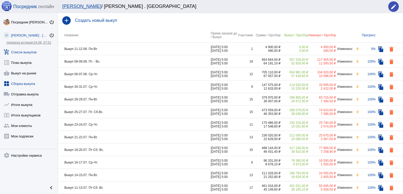
click at [24, 84] on link "widgets Сборка выкупа" at bounding box center [29, 82] width 58 height 11
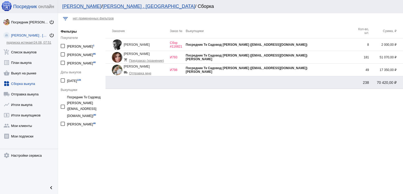
click at [327, 70] on div "[PERSON_NAME]" at bounding box center [268, 72] width 167 height 4
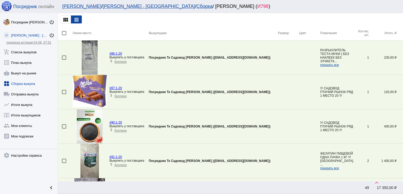
scroll to position [191, 0]
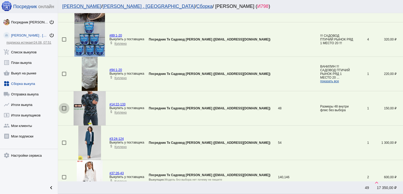
click at [63, 109] on div at bounding box center [64, 108] width 4 height 4
click at [64, 111] on input "checkbox" at bounding box center [64, 111] width 0 height 0
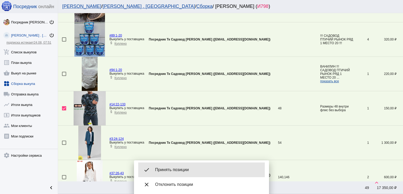
click at [222, 170] on span "Принять позиции" at bounding box center [207, 170] width 105 height 5
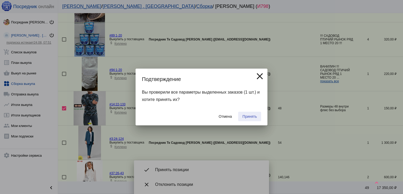
click at [254, 117] on span "Принять" at bounding box center [249, 117] width 14 height 4
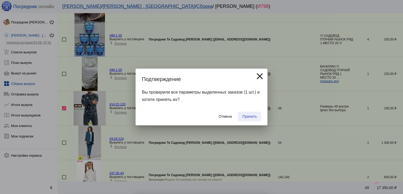
checkbox input "false"
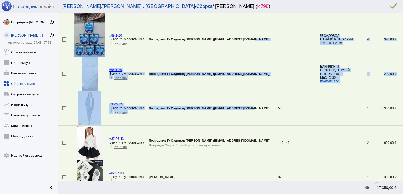
drag, startPoint x: 254, startPoint y: 117, endPoint x: 283, endPoint y: 6, distance: 114.9
click at [283, 6] on div "[PERSON_NAME] / [PERSON_NAME] . Sадовод / [PERSON_NAME] / [PERSON_NAME] ( И798 …" at bounding box center [230, 97] width 345 height 194
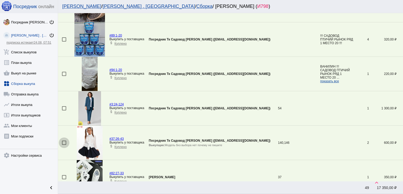
click at [63, 142] on div at bounding box center [64, 143] width 4 height 4
click at [64, 145] on input "checkbox" at bounding box center [64, 145] width 0 height 0
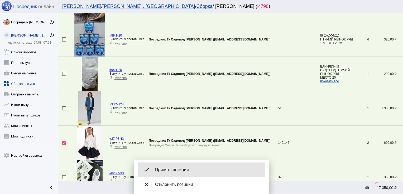
click at [188, 168] on span "Принять позиции" at bounding box center [207, 170] width 105 height 5
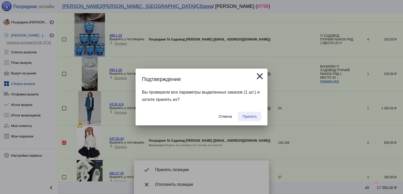
click at [247, 116] on span "Принять" at bounding box center [249, 117] width 14 height 4
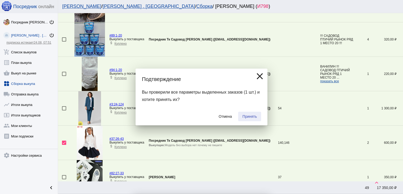
checkbox input "false"
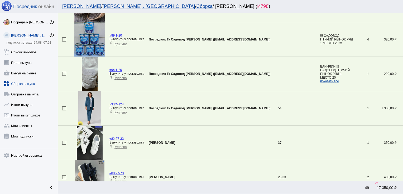
click at [64, 140] on td at bounding box center [65, 143] width 14 height 35
click at [63, 143] on div at bounding box center [64, 143] width 4 height 4
click at [64, 145] on input "checkbox" at bounding box center [64, 145] width 0 height 0
checkbox input "true"
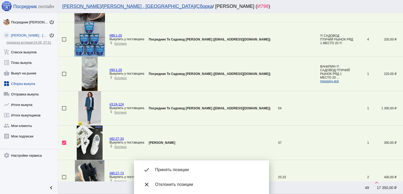
click at [63, 176] on div at bounding box center [64, 177] width 4 height 4
click at [64, 180] on input "checkbox" at bounding box center [64, 180] width 0 height 0
checkbox input "true"
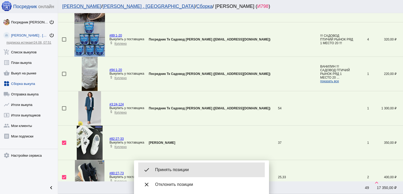
click at [206, 166] on div "done Принять позиции" at bounding box center [201, 170] width 126 height 15
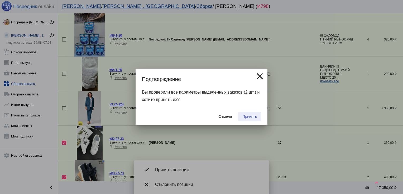
click at [250, 115] on span "Принять" at bounding box center [249, 117] width 14 height 4
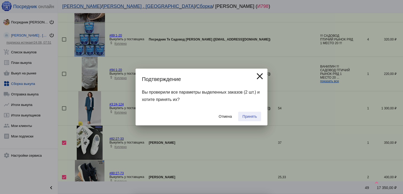
checkbox input "false"
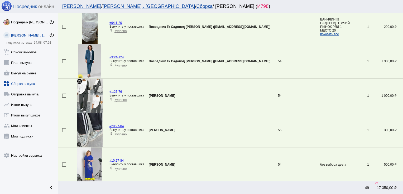
scroll to position [1139, 0]
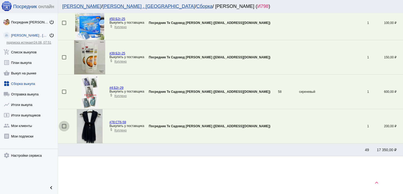
click at [63, 124] on div at bounding box center [64, 126] width 4 height 4
click at [64, 129] on input "checkbox" at bounding box center [64, 129] width 0 height 0
checkbox input "true"
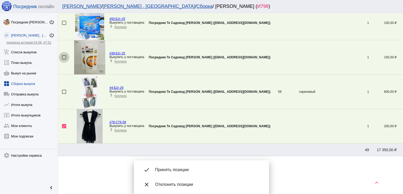
click at [64, 55] on div at bounding box center [64, 57] width 4 height 4
click at [64, 60] on input "checkbox" at bounding box center [64, 60] width 0 height 0
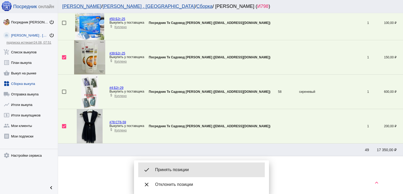
click at [183, 170] on span "Принять позиции" at bounding box center [207, 170] width 105 height 5
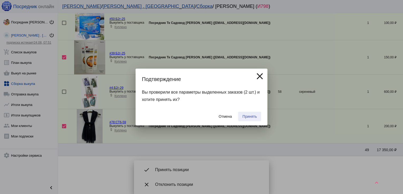
click at [247, 117] on span "Принять" at bounding box center [249, 117] width 14 height 4
checkbox input "false"
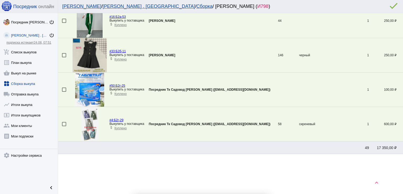
scroll to position [1070, 0]
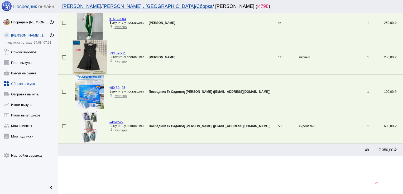
drag, startPoint x: 247, startPoint y: 117, endPoint x: 249, endPoint y: 109, distance: 8.3
click at [249, 109] on td "Посредник Тк Садовод [PERSON_NAME] ([EMAIL_ADDRESS][DOMAIN_NAME])" at bounding box center [213, 126] width 129 height 35
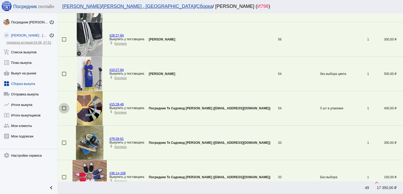
click at [62, 108] on div at bounding box center [64, 108] width 4 height 4
click at [64, 111] on input "checkbox" at bounding box center [64, 111] width 0 height 0
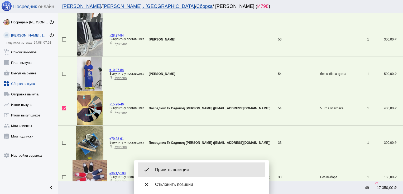
click at [183, 168] on span "Принять позиции" at bounding box center [207, 170] width 105 height 5
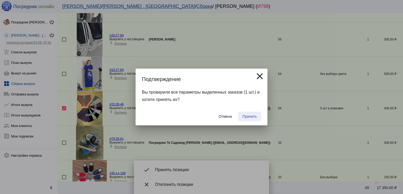
click at [254, 114] on button "Принять" at bounding box center [249, 116] width 23 height 9
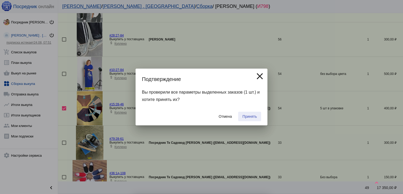
checkbox input "false"
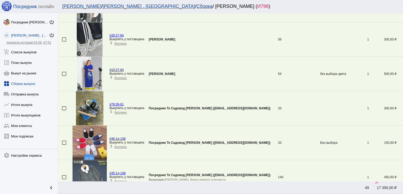
scroll to position [191, 0]
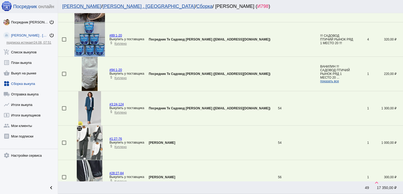
click at [64, 108] on div at bounding box center [64, 108] width 4 height 4
click at [64, 111] on input "checkbox" at bounding box center [64, 111] width 0 height 0
checkbox input "true"
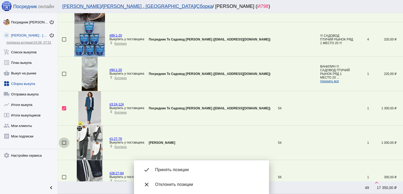
click at [64, 141] on div at bounding box center [64, 143] width 4 height 4
click at [64, 145] on input "checkbox" at bounding box center [64, 145] width 0 height 0
checkbox input "true"
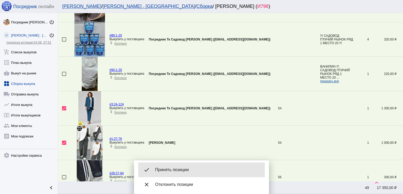
click at [174, 170] on span "Принять позиции" at bounding box center [207, 170] width 105 height 5
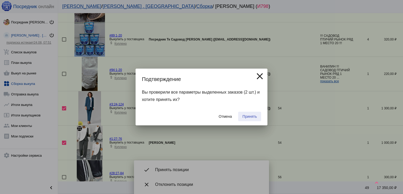
click at [247, 116] on span "Принять" at bounding box center [249, 117] width 14 height 4
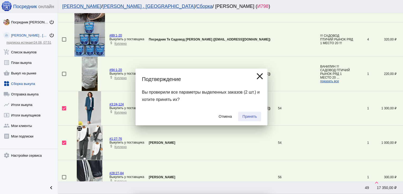
checkbox input "false"
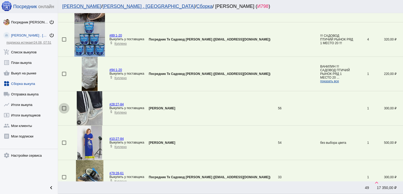
click at [64, 107] on div at bounding box center [64, 108] width 4 height 4
click at [64, 111] on input "checkbox" at bounding box center [64, 111] width 0 height 0
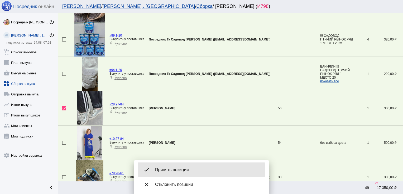
click at [173, 171] on span "Принять позиции" at bounding box center [207, 170] width 105 height 5
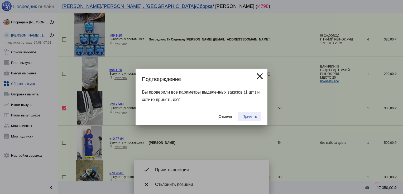
click at [249, 118] on span "Принять" at bounding box center [249, 117] width 14 height 4
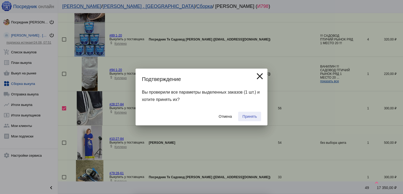
checkbox input "false"
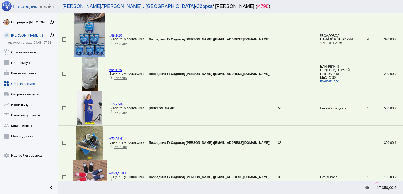
click at [64, 107] on div at bounding box center [64, 108] width 4 height 4
click at [64, 111] on input "checkbox" at bounding box center [64, 111] width 0 height 0
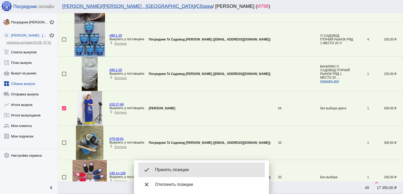
click at [187, 171] on span "Принять позиции" at bounding box center [207, 170] width 105 height 5
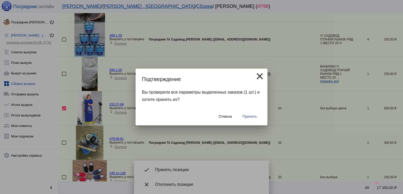
click at [249, 115] on span "Принять" at bounding box center [249, 117] width 14 height 4
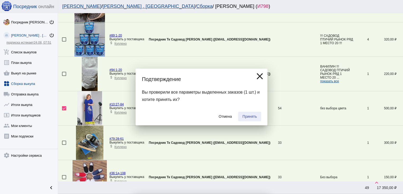
checkbox input "false"
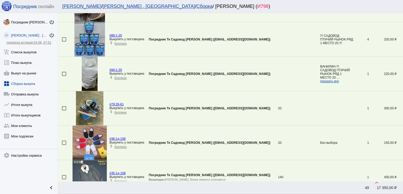
scroll to position [845, 0]
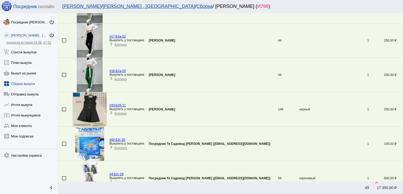
click at [64, 107] on div at bounding box center [64, 109] width 4 height 4
click at [64, 112] on input "checkbox" at bounding box center [64, 112] width 0 height 0
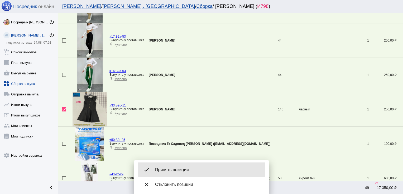
click at [192, 169] on span "Принять позиции" at bounding box center [207, 170] width 105 height 5
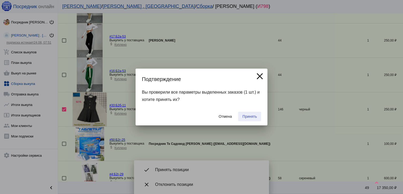
click at [248, 118] on span "Принять" at bounding box center [249, 117] width 14 height 4
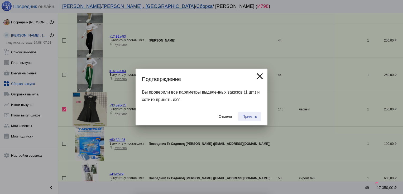
checkbox input "false"
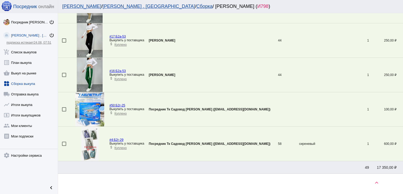
scroll to position [673, 0]
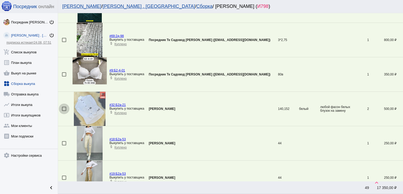
click at [62, 108] on div at bounding box center [64, 109] width 4 height 4
click at [64, 111] on input "checkbox" at bounding box center [64, 111] width 0 height 0
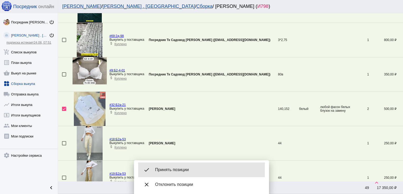
click at [201, 166] on div "done Принять позиции" at bounding box center [201, 170] width 126 height 15
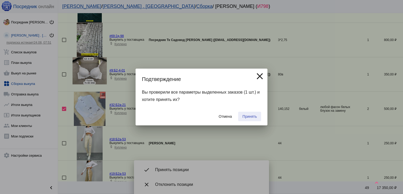
click at [250, 115] on span "Принять" at bounding box center [249, 117] width 14 height 4
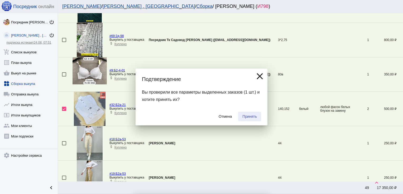
checkbox input "false"
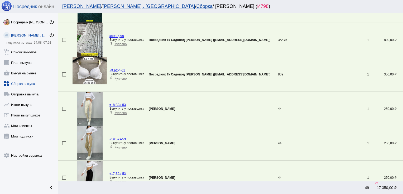
scroll to position [777, 0]
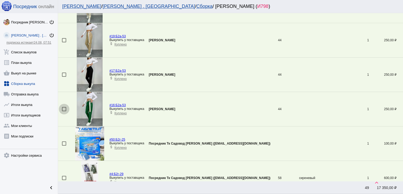
click at [63, 107] on div at bounding box center [64, 109] width 4 height 4
click at [64, 111] on input "checkbox" at bounding box center [64, 111] width 0 height 0
checkbox input "true"
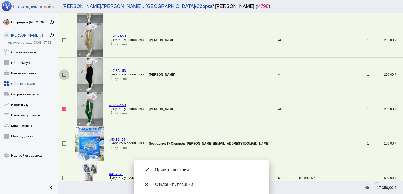
click at [63, 73] on div at bounding box center [64, 75] width 4 height 4
click at [64, 77] on input "checkbox" at bounding box center [64, 77] width 0 height 0
checkbox input "true"
click at [66, 39] on div at bounding box center [64, 40] width 4 height 4
click at [64, 42] on input "checkbox" at bounding box center [64, 42] width 0 height 0
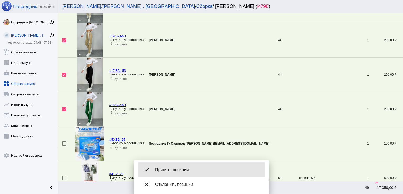
click at [179, 172] on span "Принять позиции" at bounding box center [207, 170] width 105 height 5
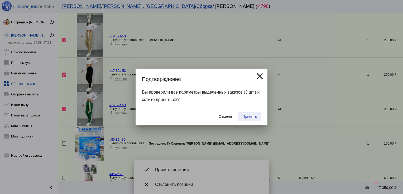
click at [248, 117] on span "Принять" at bounding box center [249, 117] width 14 height 4
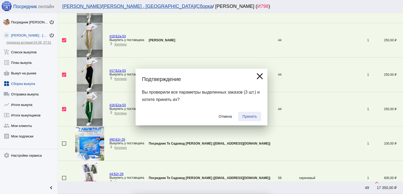
checkbox input "false"
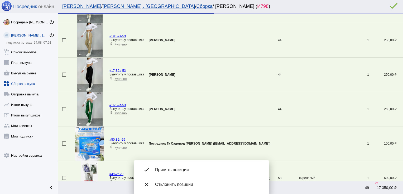
scroll to position [725, 0]
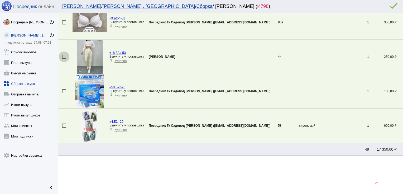
click at [64, 56] on div at bounding box center [64, 57] width 4 height 4
click at [64, 59] on input "checkbox" at bounding box center [64, 59] width 0 height 0
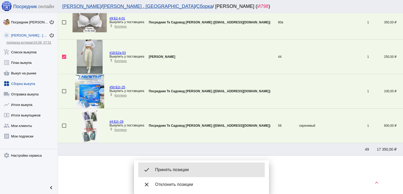
click at [181, 166] on div "done Принять позиции" at bounding box center [201, 170] width 126 height 15
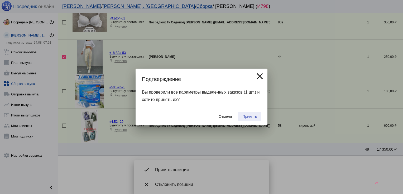
click at [250, 115] on span "Принять" at bounding box center [249, 117] width 14 height 4
checkbox input "false"
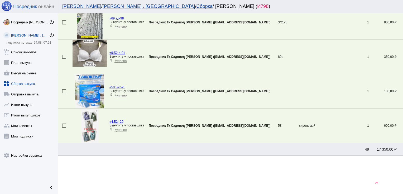
scroll to position [467, 0]
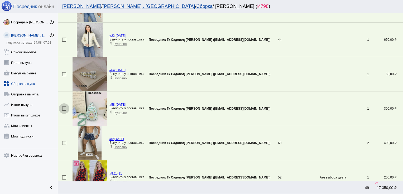
click at [63, 107] on div at bounding box center [64, 109] width 4 height 4
click at [64, 111] on input "checkbox" at bounding box center [64, 111] width 0 height 0
checkbox input "true"
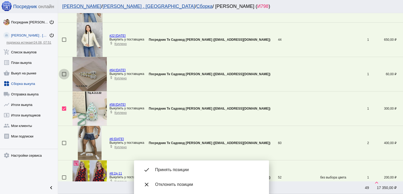
click at [63, 73] on div at bounding box center [64, 74] width 4 height 4
click at [64, 76] on input "checkbox" at bounding box center [64, 76] width 0 height 0
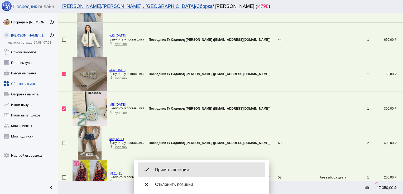
click at [193, 167] on div "done Принять позиции" at bounding box center [201, 170] width 126 height 15
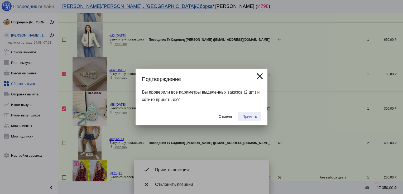
click at [253, 116] on span "Принять" at bounding box center [249, 117] width 14 height 4
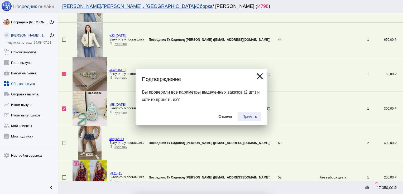
checkbox input "false"
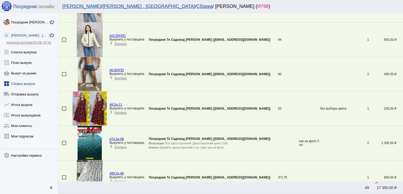
click at [65, 107] on div at bounding box center [64, 109] width 4 height 4
click at [64, 111] on input "checkbox" at bounding box center [64, 111] width 0 height 0
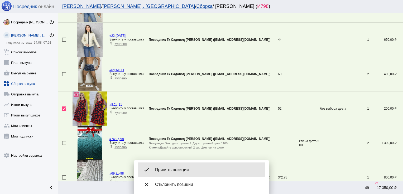
click at [188, 172] on span "Принять позиции" at bounding box center [207, 170] width 105 height 5
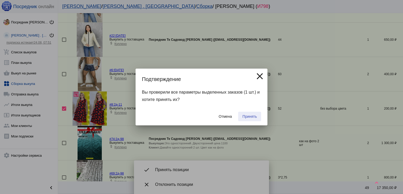
click at [248, 117] on span "Принять" at bounding box center [249, 117] width 14 height 4
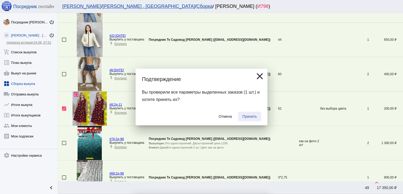
checkbox input "false"
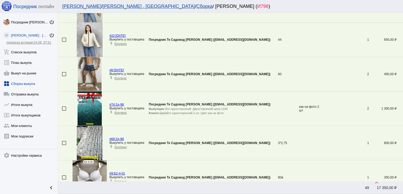
scroll to position [329, 0]
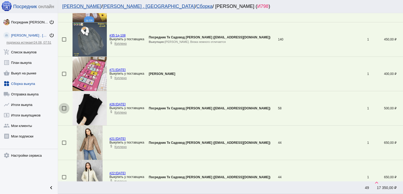
click at [63, 107] on div at bounding box center [64, 108] width 4 height 4
click at [64, 111] on input "checkbox" at bounding box center [64, 111] width 0 height 0
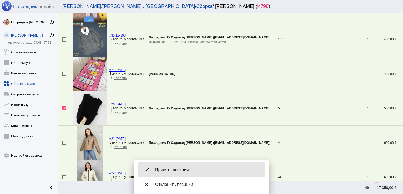
click at [198, 164] on div "done Принять позиции" at bounding box center [201, 170] width 126 height 15
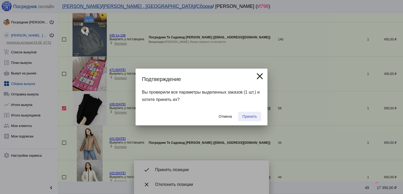
click at [252, 115] on span "Принять" at bounding box center [249, 117] width 14 height 4
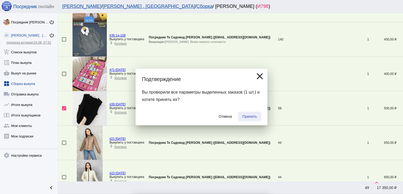
checkbox input "false"
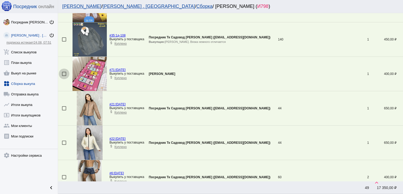
click at [64, 72] on div at bounding box center [64, 74] width 4 height 4
click at [64, 76] on input "checkbox" at bounding box center [64, 76] width 0 height 0
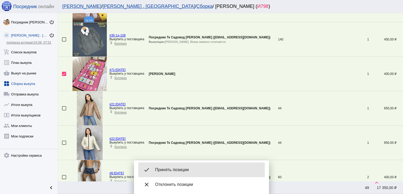
click at [181, 169] on span "Принять позиции" at bounding box center [207, 170] width 105 height 5
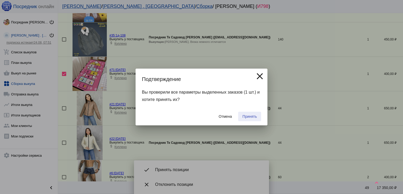
click at [253, 116] on span "Принять" at bounding box center [249, 117] width 14 height 4
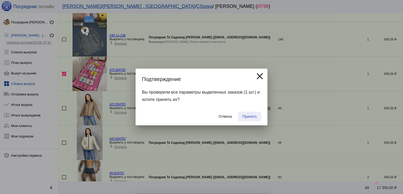
checkbox input "false"
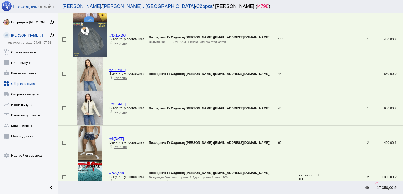
scroll to position [519, 0]
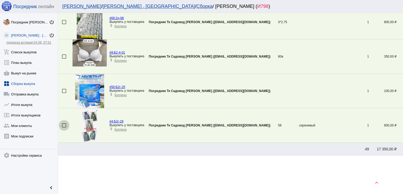
click at [62, 125] on div at bounding box center [64, 126] width 4 height 4
click at [64, 128] on input "checkbox" at bounding box center [64, 128] width 0 height 0
checkbox input "true"
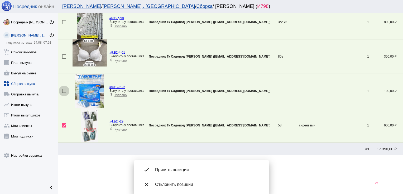
click at [63, 89] on div at bounding box center [64, 91] width 4 height 4
click at [64, 93] on input "checkbox" at bounding box center [64, 93] width 0 height 0
checkbox input "true"
click at [64, 55] on div at bounding box center [64, 57] width 4 height 4
click at [64, 59] on input "checkbox" at bounding box center [64, 59] width 0 height 0
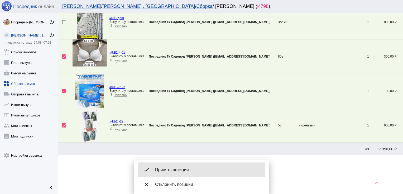
click at [180, 168] on span "Принять позиции" at bounding box center [207, 170] width 105 height 5
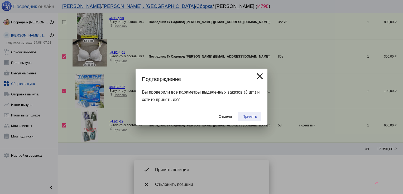
click at [249, 117] on span "Принять" at bounding box center [249, 117] width 14 height 4
checkbox input "false"
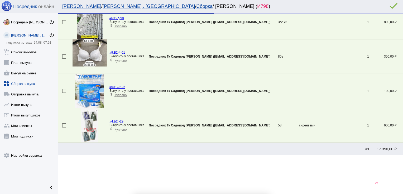
scroll to position [415, 0]
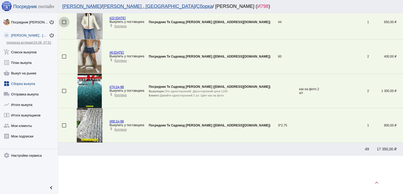
click at [65, 21] on div at bounding box center [64, 22] width 4 height 4
click at [64, 24] on input "checkbox" at bounding box center [64, 24] width 0 height 0
checkbox input "true"
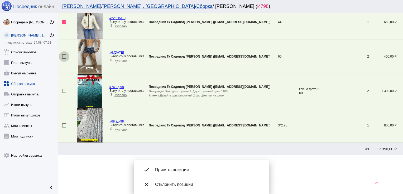
click at [66, 56] on div at bounding box center [64, 57] width 4 height 4
click at [64, 59] on input "checkbox" at bounding box center [64, 59] width 0 height 0
checkbox input "true"
click at [188, 171] on span "Принять позиции" at bounding box center [207, 170] width 105 height 5
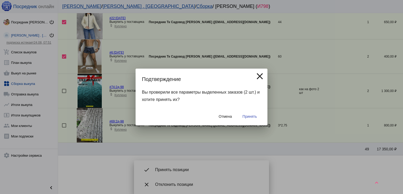
click at [252, 114] on button "Принять" at bounding box center [249, 116] width 23 height 9
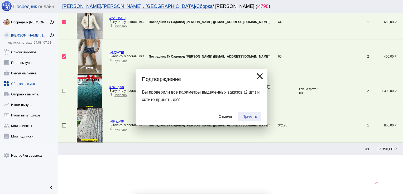
checkbox input "false"
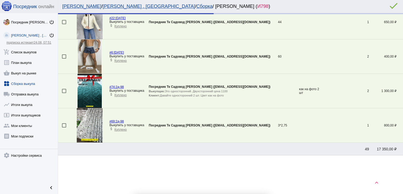
scroll to position [346, 0]
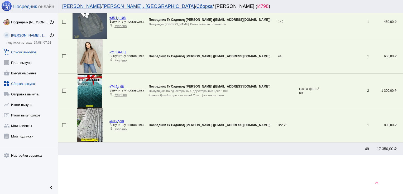
click at [27, 48] on link "add_shopping_cart Список выкупов" at bounding box center [29, 51] width 58 height 11
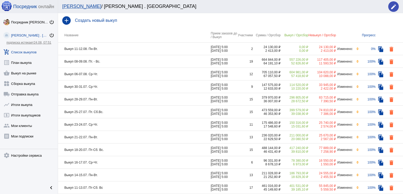
click at [159, 61] on td "Выкуп 08-09.08. Пт. - Вс." at bounding box center [134, 61] width 153 height 13
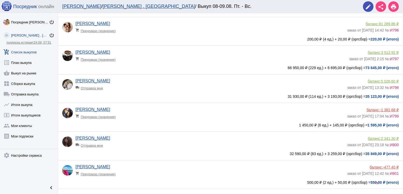
scroll to position [643, 0]
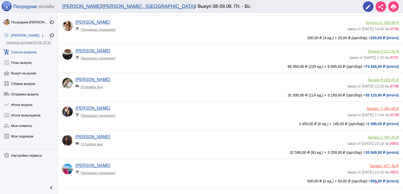
click at [159, 89] on app-delivery-type "local_shipping Отправка мне" at bounding box center [209, 85] width 269 height 7
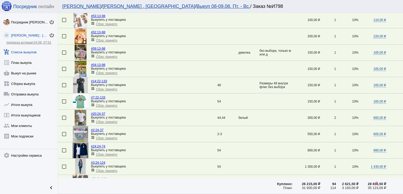
scroll to position [740, 0]
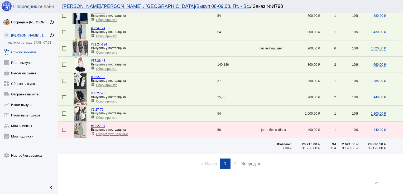
click at [234, 163] on link "page 2" at bounding box center [234, 164] width 8 height 11
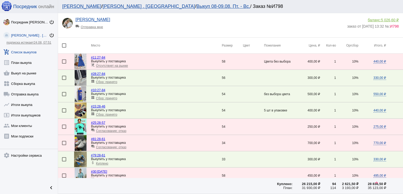
scroll to position [597, 0]
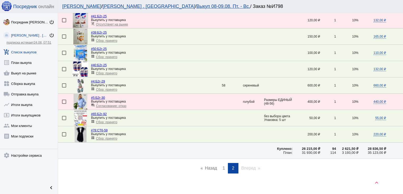
click at [104, 121] on span "Сбор: принято" at bounding box center [106, 123] width 21 height 4
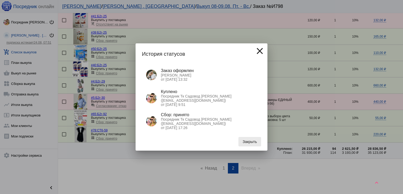
click at [249, 143] on span "Закрыть" at bounding box center [249, 142] width 14 height 4
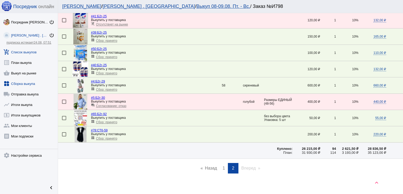
click at [24, 86] on link "widgets Сборка выкупа" at bounding box center [29, 82] width 58 height 11
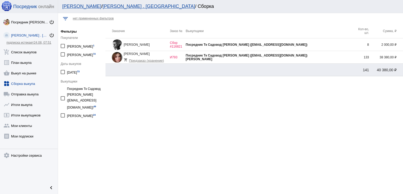
click at [333, 56] on div "Посредник Тк Садовод [PERSON_NAME] ([EMAIL_ADDRESS][DOMAIN_NAME])" at bounding box center [268, 56] width 167 height 4
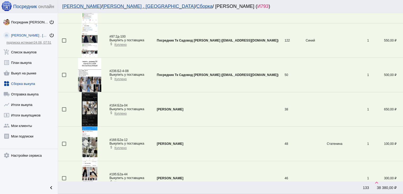
scroll to position [1621, 0]
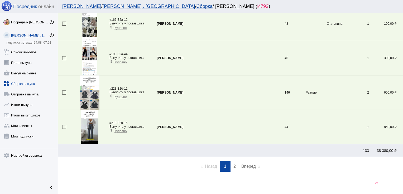
click at [233, 164] on span "2" at bounding box center [234, 166] width 2 height 4
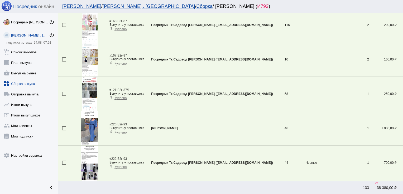
scroll to position [639, 0]
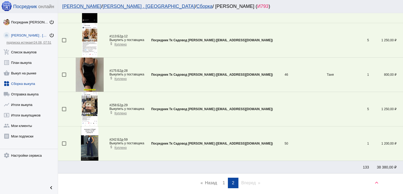
click at [222, 181] on span "1" at bounding box center [223, 183] width 2 height 4
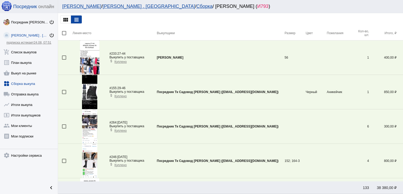
click at [31, 85] on link "widgets Сборка выкупа" at bounding box center [29, 82] width 58 height 11
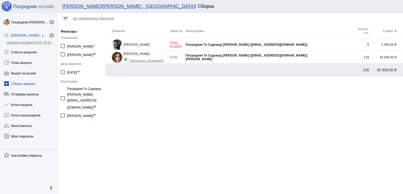
click at [345, 55] on div "Посредник Тк Садовод [PERSON_NAME] ([EMAIL_ADDRESS][DOMAIN_NAME])" at bounding box center [268, 56] width 167 height 4
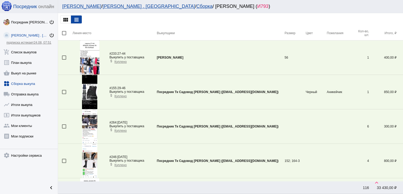
scroll to position [1431, 0]
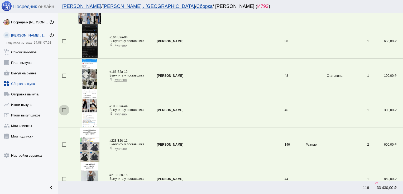
click at [63, 108] on div at bounding box center [64, 110] width 4 height 4
click at [64, 112] on input "checkbox" at bounding box center [64, 112] width 0 height 0
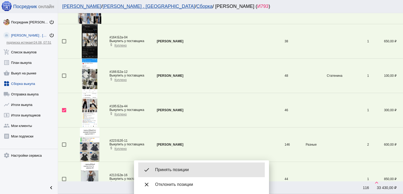
click at [203, 169] on span "Принять позиции" at bounding box center [207, 170] width 105 height 5
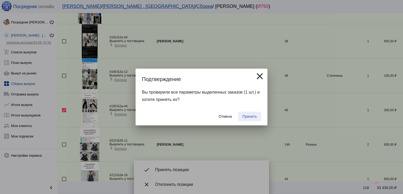
click at [254, 115] on span "Принять" at bounding box center [249, 117] width 14 height 4
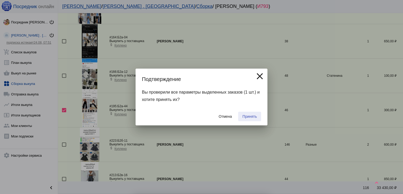
checkbox input "false"
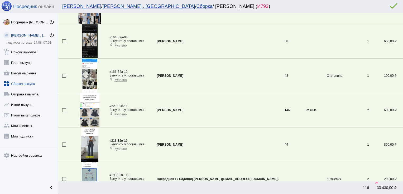
scroll to position [156, 0]
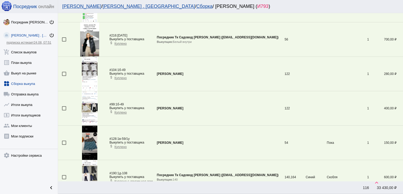
click at [64, 108] on div at bounding box center [64, 108] width 4 height 4
click at [64, 111] on input "checkbox" at bounding box center [64, 111] width 0 height 0
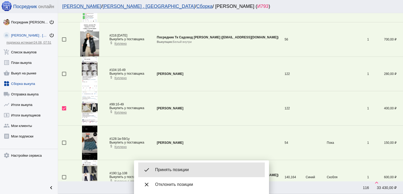
click at [182, 169] on span "Принять позиции" at bounding box center [207, 170] width 105 height 5
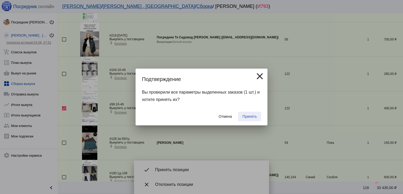
click at [251, 116] on span "Принять" at bounding box center [249, 117] width 14 height 4
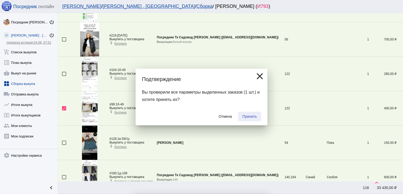
checkbox input "false"
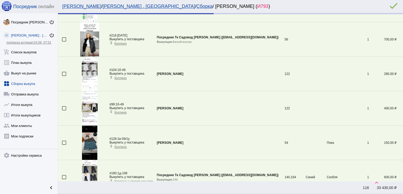
scroll to position [122, 0]
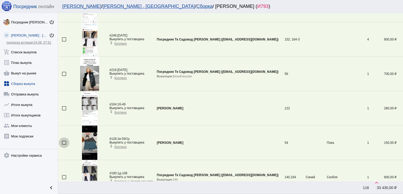
click at [64, 141] on div at bounding box center [64, 143] width 4 height 4
click at [64, 145] on input "checkbox" at bounding box center [64, 145] width 0 height 0
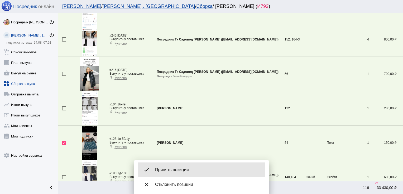
click at [176, 169] on span "Принять позиции" at bounding box center [207, 170] width 105 height 5
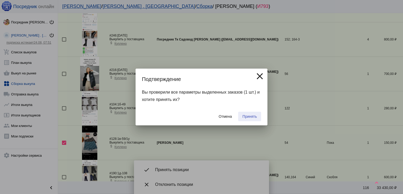
click at [251, 115] on span "Принять" at bounding box center [249, 117] width 14 height 4
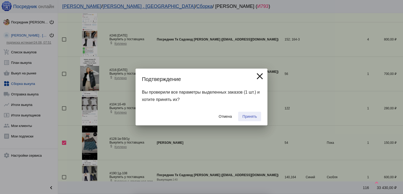
checkbox input "false"
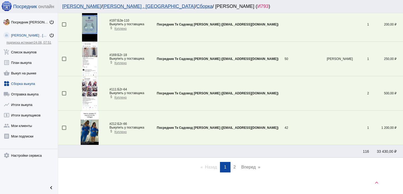
scroll to position [1621, 0]
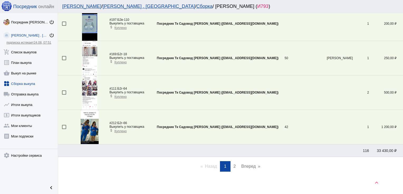
click at [233, 164] on span "2" at bounding box center [234, 166] width 2 height 4
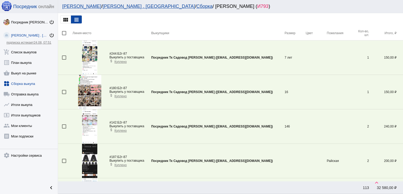
scroll to position [191, 0]
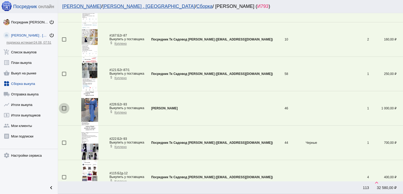
click at [63, 107] on div at bounding box center [64, 108] width 4 height 4
click at [64, 111] on input "checkbox" at bounding box center [64, 111] width 0 height 0
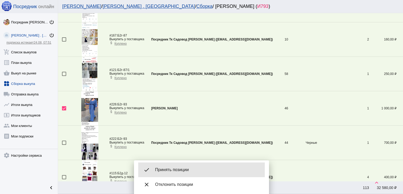
click at [174, 167] on div "done Принять позиции" at bounding box center [201, 170] width 126 height 15
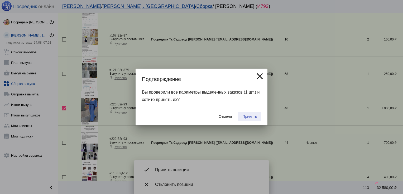
click at [249, 116] on span "Принять" at bounding box center [249, 117] width 14 height 4
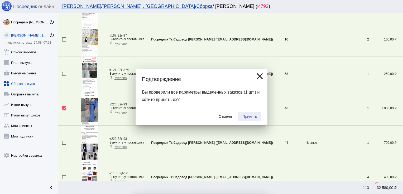
checkbox input "false"
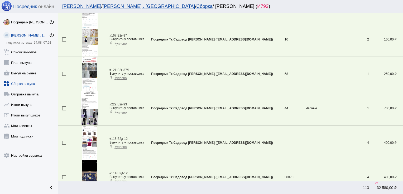
scroll to position [381, 0]
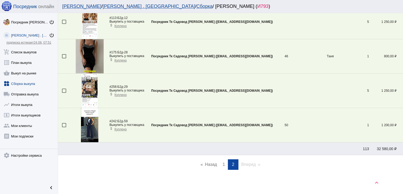
click at [222, 164] on span "1" at bounding box center [223, 165] width 2 height 4
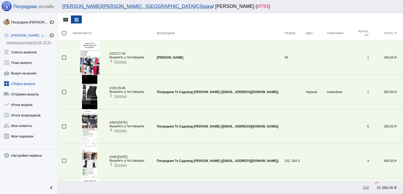
scroll to position [122, 0]
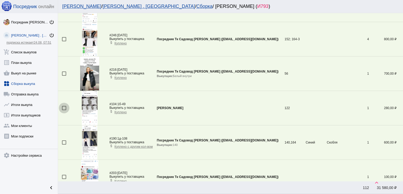
click at [63, 108] on div at bounding box center [64, 108] width 4 height 4
click at [64, 110] on input "checkbox" at bounding box center [64, 110] width 0 height 0
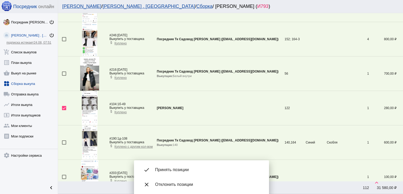
click at [180, 169] on span "Принять позиции" at bounding box center [207, 170] width 105 height 5
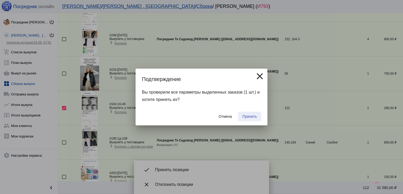
click at [251, 116] on span "Принять" at bounding box center [249, 117] width 14 height 4
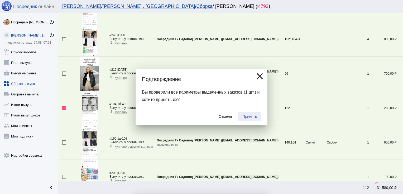
checkbox input "false"
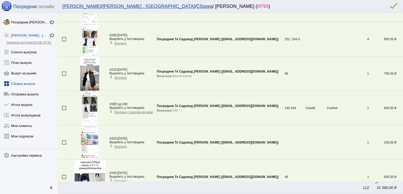
scroll to position [1328, 0]
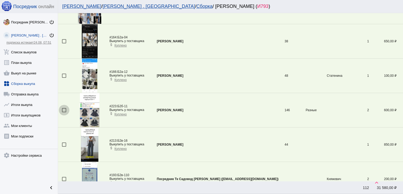
click at [64, 108] on div at bounding box center [64, 110] width 4 height 4
click at [64, 112] on input "checkbox" at bounding box center [64, 112] width 0 height 0
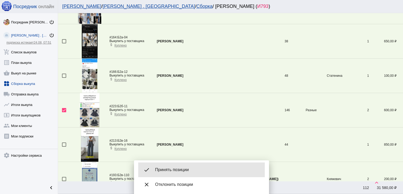
click at [178, 169] on span "Принять позиции" at bounding box center [207, 170] width 105 height 5
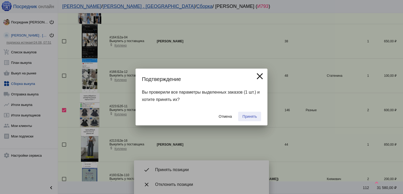
click at [248, 116] on span "Принять" at bounding box center [249, 117] width 14 height 4
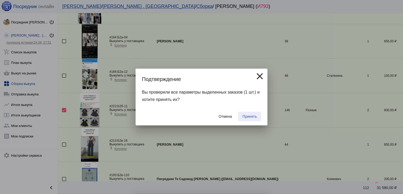
checkbox input "false"
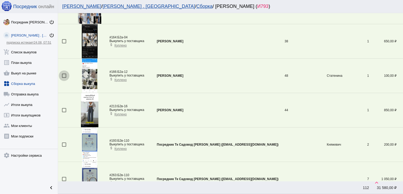
click at [64, 74] on div at bounding box center [64, 76] width 4 height 4
click at [64, 78] on input "checkbox" at bounding box center [64, 78] width 0 height 0
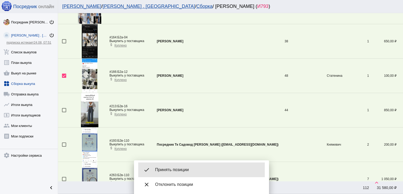
click at [188, 167] on div "done Принять позиции" at bounding box center [201, 170] width 126 height 15
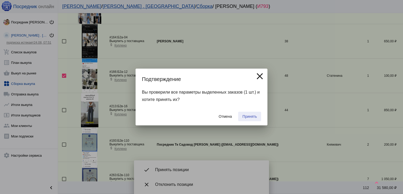
click at [253, 114] on button "Принять" at bounding box center [249, 116] width 23 height 9
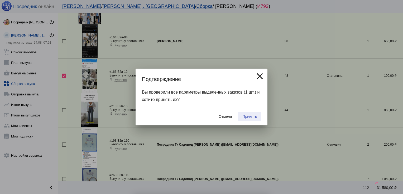
checkbox input "false"
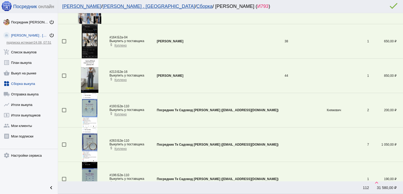
scroll to position [1121, 0]
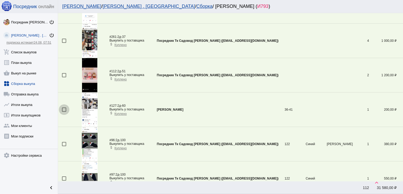
click at [63, 108] on div at bounding box center [64, 110] width 4 height 4
click at [64, 112] on input "checkbox" at bounding box center [64, 112] width 0 height 0
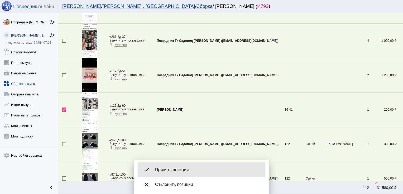
click at [175, 166] on div "done Принять позиции" at bounding box center [201, 170] width 126 height 15
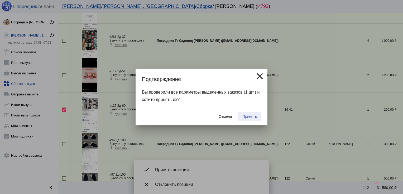
click at [248, 118] on span "Принять" at bounding box center [249, 117] width 14 height 4
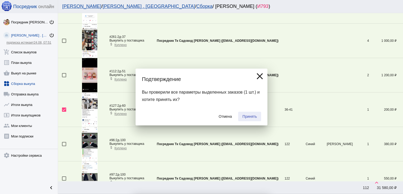
checkbox input "false"
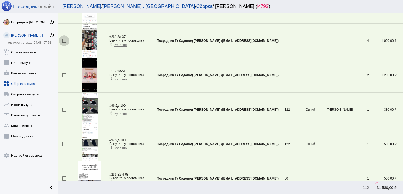
click at [63, 39] on div at bounding box center [64, 41] width 4 height 4
click at [64, 43] on input "checkbox" at bounding box center [64, 43] width 0 height 0
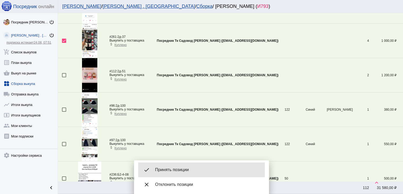
click at [181, 169] on span "Принять позиции" at bounding box center [207, 170] width 105 height 5
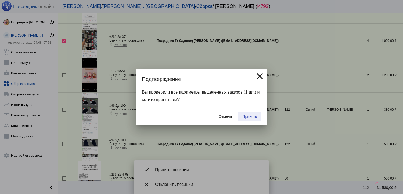
click at [252, 118] on span "Принять" at bounding box center [249, 117] width 14 height 4
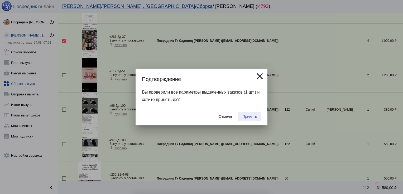
checkbox input "false"
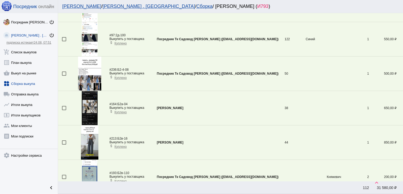
scroll to position [1176, 0]
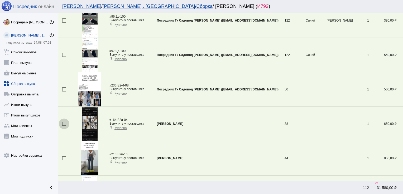
click at [64, 122] on div at bounding box center [64, 124] width 4 height 4
click at [64, 126] on input "checkbox" at bounding box center [64, 126] width 0 height 0
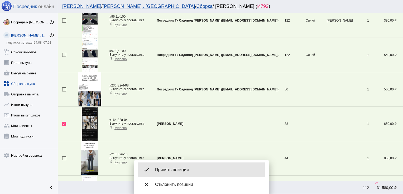
click at [195, 168] on span "Принять позиции" at bounding box center [207, 170] width 105 height 5
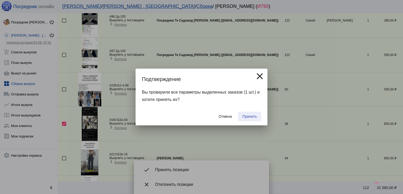
click at [248, 115] on span "Принять" at bounding box center [249, 117] width 14 height 4
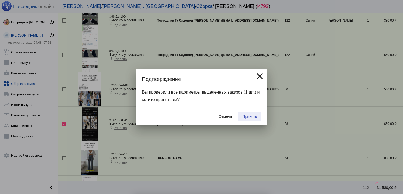
checkbox input "false"
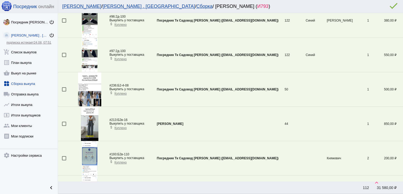
scroll to position [1621, 0]
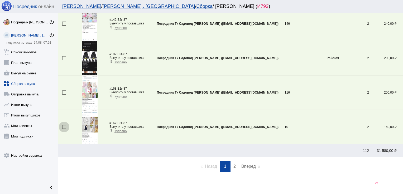
click at [64, 125] on div at bounding box center [64, 127] width 4 height 4
click at [64, 129] on input "checkbox" at bounding box center [64, 129] width 0 height 0
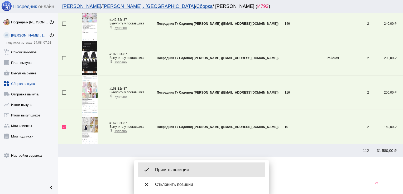
click at [192, 169] on span "Принять позиции" at bounding box center [207, 170] width 105 height 5
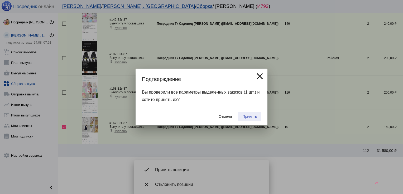
click at [251, 116] on span "Принять" at bounding box center [249, 117] width 14 height 4
checkbox input "false"
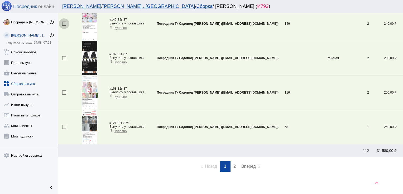
click at [65, 22] on div at bounding box center [64, 24] width 4 height 4
click at [64, 26] on input "checkbox" at bounding box center [64, 26] width 0 height 0
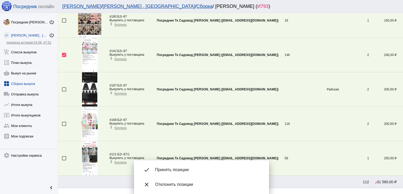
scroll to position [1588, 0]
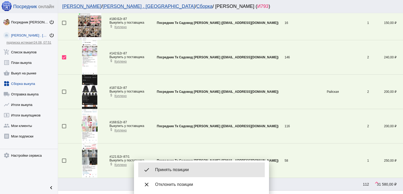
click at [175, 170] on span "Принять позиции" at bounding box center [207, 170] width 105 height 5
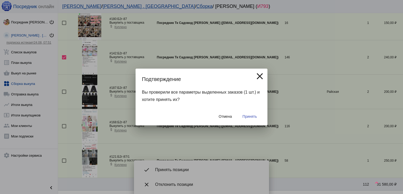
click at [85, 51] on div at bounding box center [201, 97] width 403 height 194
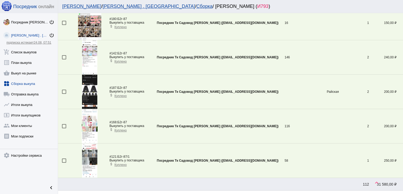
click at [85, 51] on img at bounding box center [90, 57] width 16 height 34
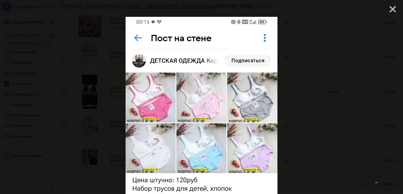
click at [390, 8] on mat-icon "close" at bounding box center [390, 7] width 6 height 6
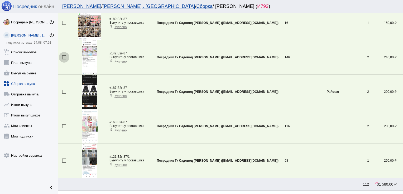
click at [64, 55] on div at bounding box center [64, 57] width 4 height 4
click at [64, 60] on input "checkbox" at bounding box center [64, 60] width 0 height 0
checkbox input "true"
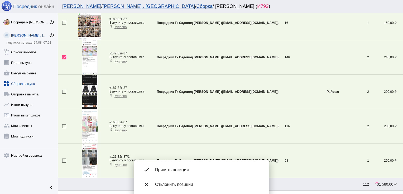
click at [89, 48] on img at bounding box center [90, 57] width 16 height 34
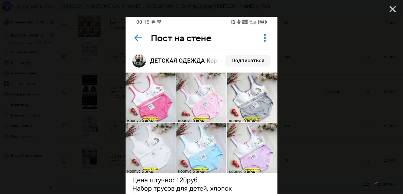
click at [389, 8] on mat-icon "close" at bounding box center [390, 7] width 6 height 6
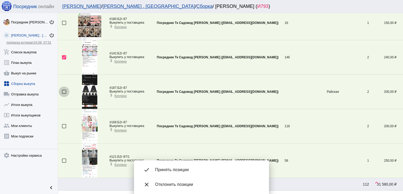
click at [63, 90] on div at bounding box center [64, 92] width 4 height 4
click at [64, 94] on input "checkbox" at bounding box center [64, 94] width 0 height 0
checkbox input "true"
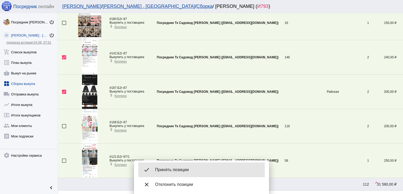
click at [184, 166] on div "done Принять позиции" at bounding box center [201, 170] width 126 height 15
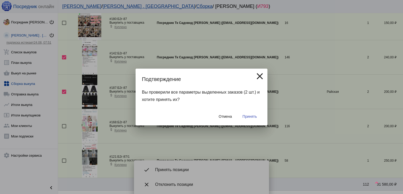
click at [245, 117] on span "Принять" at bounding box center [249, 117] width 14 height 4
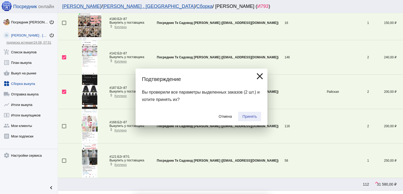
checkbox input "false"
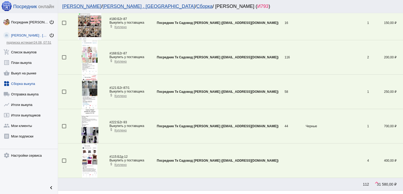
scroll to position [1190, 0]
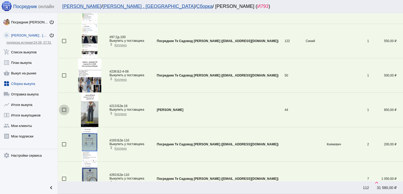
click at [63, 108] on div at bounding box center [64, 110] width 4 height 4
click at [64, 112] on input "checkbox" at bounding box center [64, 112] width 0 height 0
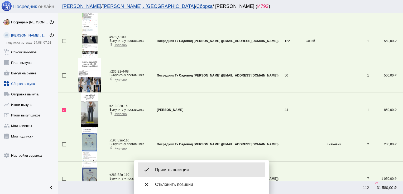
click at [178, 169] on span "Принять позиции" at bounding box center [207, 170] width 105 height 5
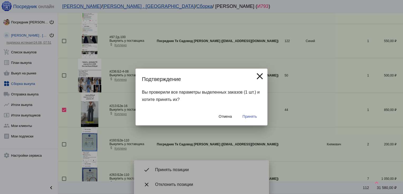
click at [250, 117] on span "Принять" at bounding box center [249, 117] width 14 height 4
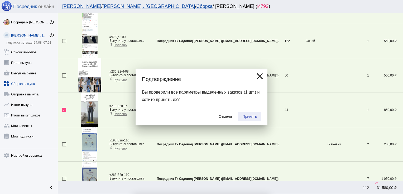
checkbox input "false"
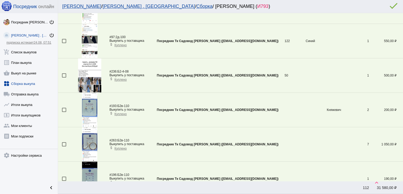
scroll to position [983, 0]
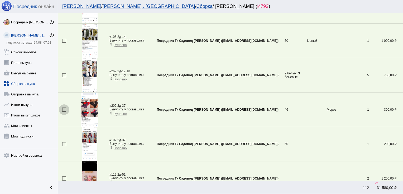
click at [65, 108] on div at bounding box center [64, 110] width 4 height 4
click at [64, 112] on input "checkbox" at bounding box center [64, 112] width 0 height 0
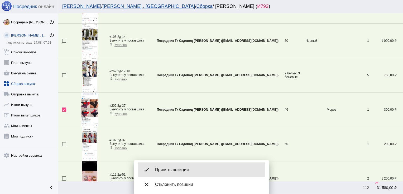
click at [174, 164] on div "done Принять позиции" at bounding box center [201, 170] width 126 height 15
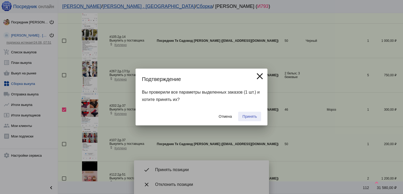
click at [248, 118] on span "Принять" at bounding box center [249, 117] width 14 height 4
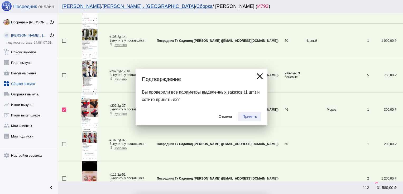
checkbox input "false"
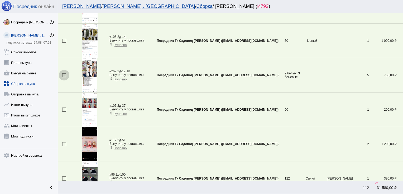
click at [64, 73] on div at bounding box center [64, 75] width 4 height 4
click at [64, 77] on input "checkbox" at bounding box center [64, 77] width 0 height 0
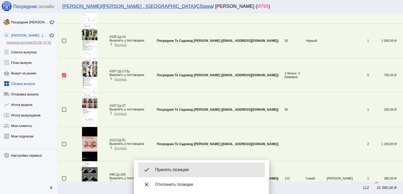
click at [180, 163] on div "done Принять позиции" at bounding box center [201, 170] width 126 height 15
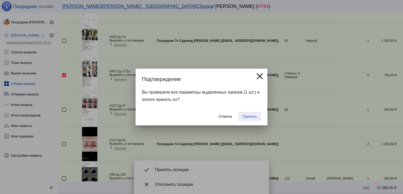
click at [257, 116] on button "Принять" at bounding box center [249, 116] width 23 height 9
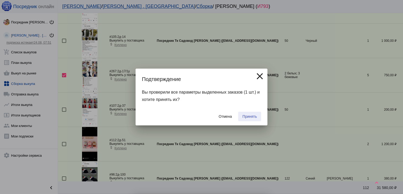
checkbox input "false"
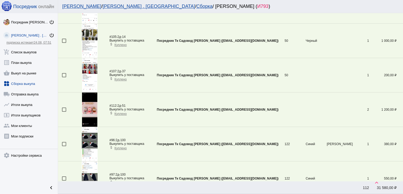
click at [63, 73] on div at bounding box center [64, 75] width 4 height 4
click at [64, 77] on input "checkbox" at bounding box center [64, 77] width 0 height 0
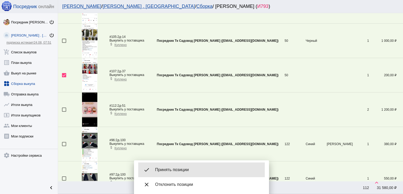
click at [187, 169] on span "Принять позиции" at bounding box center [207, 170] width 105 height 5
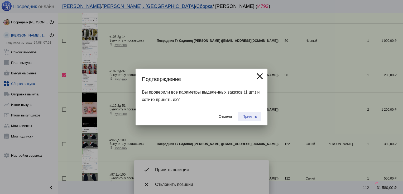
click at [251, 116] on span "Принять" at bounding box center [249, 117] width 14 height 4
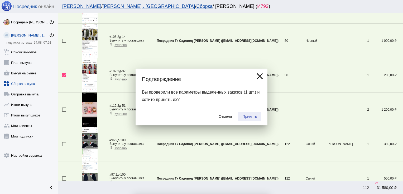
checkbox input "false"
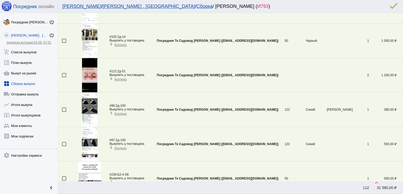
scroll to position [260, 0]
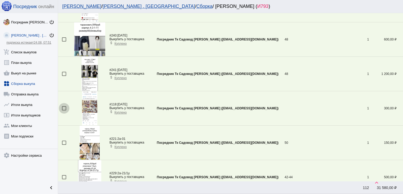
click at [65, 107] on div at bounding box center [64, 108] width 4 height 4
click at [64, 111] on input "checkbox" at bounding box center [64, 111] width 0 height 0
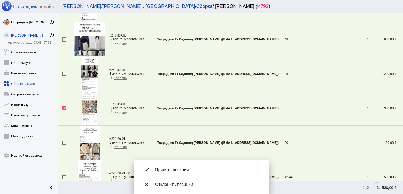
click at [184, 167] on div "done Принять позиции" at bounding box center [201, 170] width 126 height 15
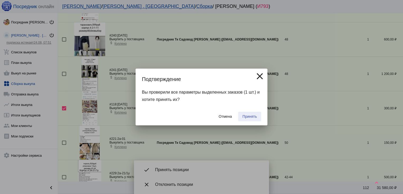
click at [252, 115] on span "Принять" at bounding box center [249, 117] width 14 height 4
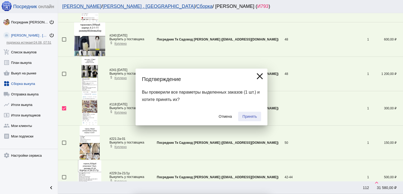
checkbox input "false"
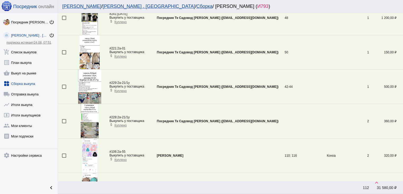
scroll to position [1259, 0]
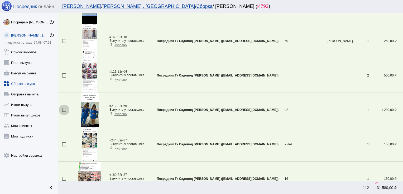
click at [65, 108] on div at bounding box center [64, 110] width 4 height 4
click at [64, 112] on input "checkbox" at bounding box center [64, 112] width 0 height 0
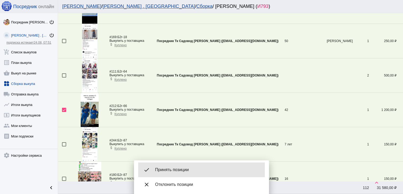
click at [193, 173] on div "done Принять позиции" at bounding box center [201, 170] width 126 height 15
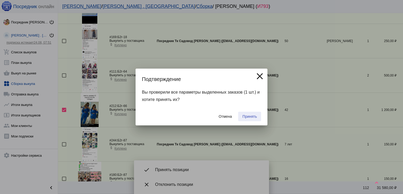
click at [247, 119] on button "Принять" at bounding box center [249, 116] width 23 height 9
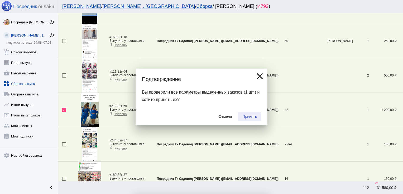
checkbox input "false"
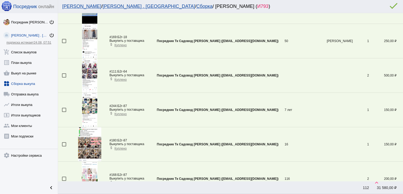
scroll to position [1018, 0]
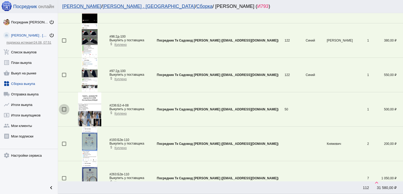
click at [63, 108] on div at bounding box center [64, 109] width 4 height 4
click at [64, 112] on input "checkbox" at bounding box center [64, 112] width 0 height 0
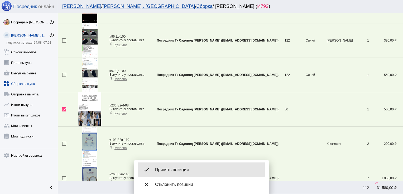
click at [181, 167] on div "done Принять позиции" at bounding box center [201, 170] width 126 height 15
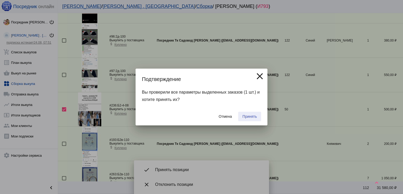
click at [248, 114] on button "Принять" at bounding box center [249, 116] width 23 height 9
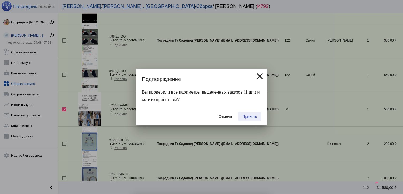
checkbox input "false"
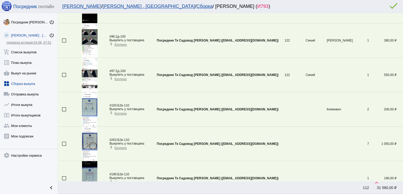
scroll to position [1293, 0]
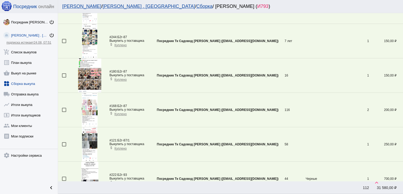
click at [63, 109] on div at bounding box center [64, 110] width 4 height 4
click at [64, 112] on input "checkbox" at bounding box center [64, 112] width 0 height 0
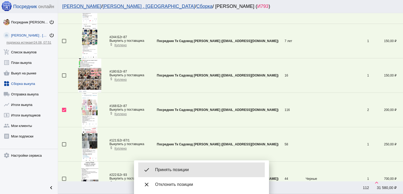
click at [174, 167] on div "done Принять позиции" at bounding box center [201, 170] width 126 height 15
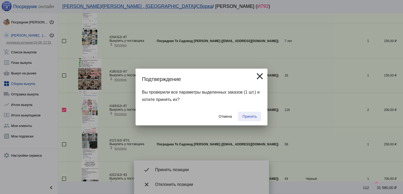
click at [253, 114] on button "Принять" at bounding box center [249, 116] width 23 height 9
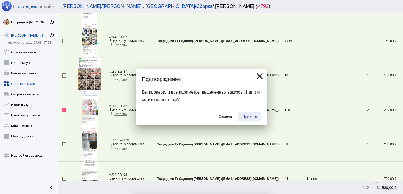
checkbox input "false"
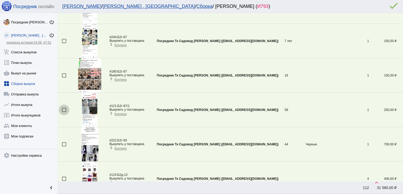
click at [62, 108] on div at bounding box center [64, 110] width 4 height 4
click at [64, 112] on input "checkbox" at bounding box center [64, 112] width 0 height 0
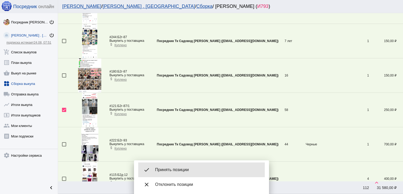
click at [181, 169] on span "Принять позиции" at bounding box center [207, 170] width 105 height 5
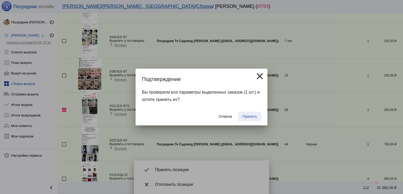
click at [254, 117] on span "Принять" at bounding box center [249, 117] width 14 height 4
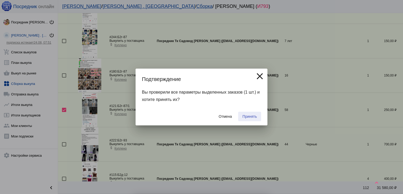
checkbox input "false"
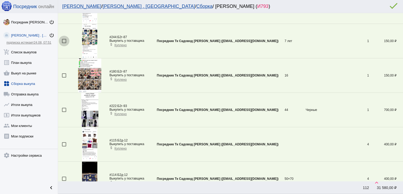
click at [64, 39] on div at bounding box center [64, 41] width 4 height 4
click at [64, 43] on input "checkbox" at bounding box center [64, 43] width 0 height 0
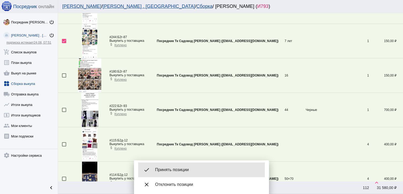
click at [184, 166] on div "done Принять позиции" at bounding box center [201, 170] width 126 height 15
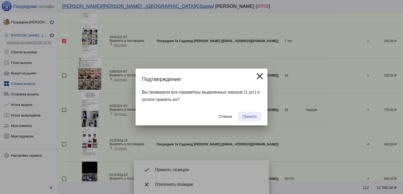
click at [247, 114] on button "Принять" at bounding box center [249, 116] width 23 height 9
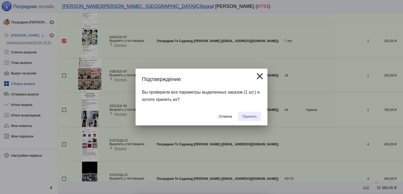
checkbox input "false"
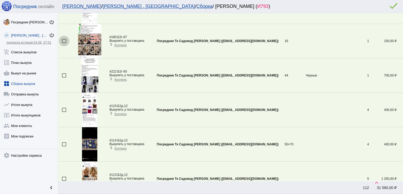
click at [64, 39] on div at bounding box center [64, 41] width 4 height 4
click at [64, 43] on input "checkbox" at bounding box center [64, 43] width 0 height 0
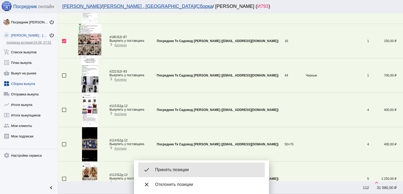
click at [181, 165] on div "done Принять позиции" at bounding box center [201, 170] width 126 height 15
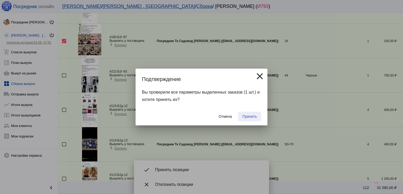
click at [252, 114] on button "Принять" at bounding box center [249, 116] width 23 height 9
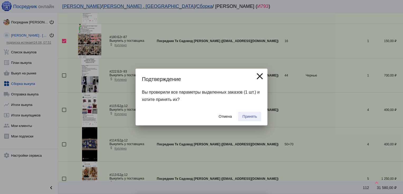
checkbox input "false"
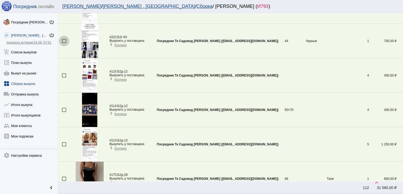
click at [65, 39] on div at bounding box center [64, 41] width 4 height 4
click at [64, 43] on input "checkbox" at bounding box center [64, 43] width 0 height 0
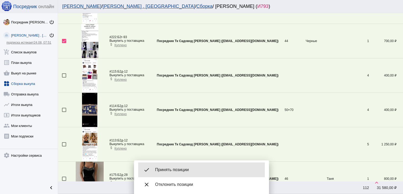
click at [183, 166] on div "done Принять позиции" at bounding box center [201, 170] width 126 height 15
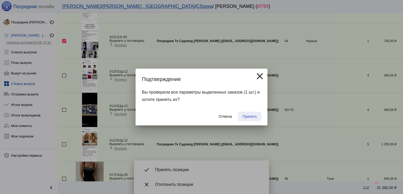
click at [244, 118] on span "Принять" at bounding box center [249, 117] width 14 height 4
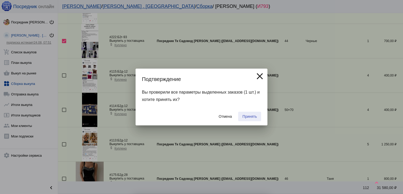
checkbox input "false"
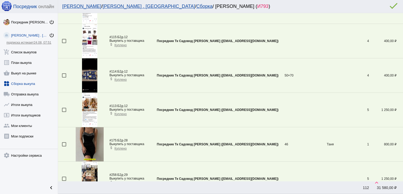
scroll to position [1156, 0]
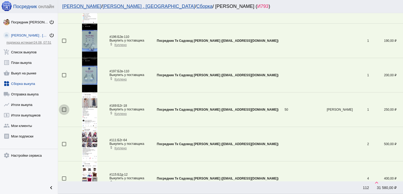
click at [66, 108] on div at bounding box center [64, 110] width 4 height 4
click at [64, 112] on input "checkbox" at bounding box center [64, 112] width 0 height 0
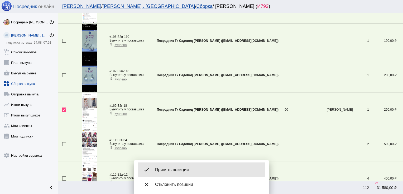
click at [179, 174] on div "done Принять позиции" at bounding box center [201, 170] width 126 height 15
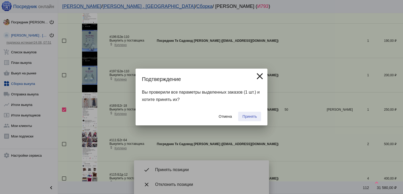
click at [249, 119] on button "Принять" at bounding box center [249, 116] width 23 height 9
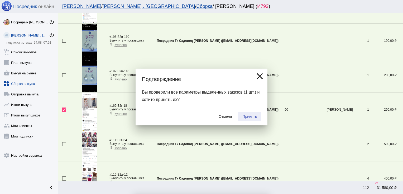
checkbox input "false"
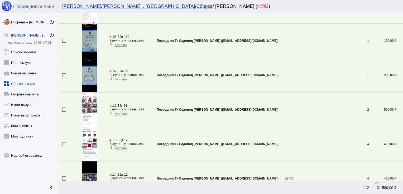
scroll to position [1293, 0]
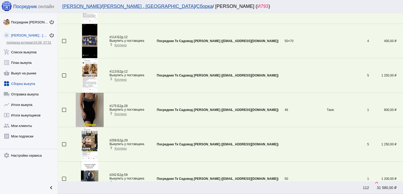
click at [65, 108] on div at bounding box center [64, 110] width 4 height 4
click at [64, 112] on input "checkbox" at bounding box center [64, 112] width 0 height 0
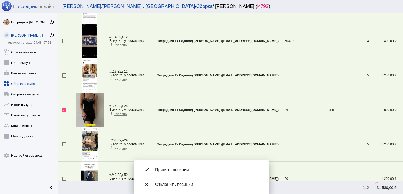
click at [183, 173] on div "done Принять позиции" at bounding box center [201, 170] width 126 height 15
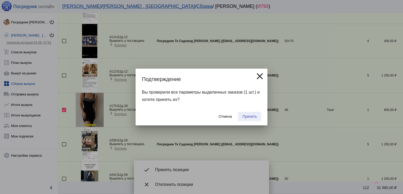
click at [249, 117] on span "Принять" at bounding box center [249, 117] width 14 height 4
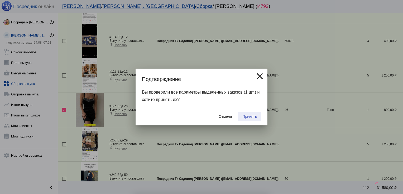
checkbox input "false"
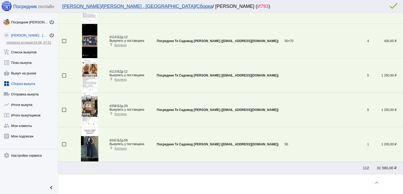
scroll to position [1190, 0]
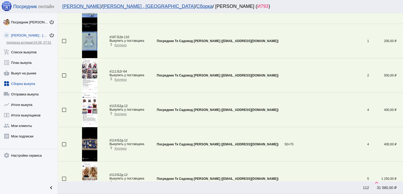
click at [64, 108] on div at bounding box center [64, 110] width 4 height 4
click at [64, 112] on input "checkbox" at bounding box center [64, 112] width 0 height 0
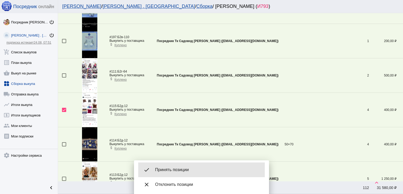
click at [179, 166] on div "done Принять позиции" at bounding box center [201, 170] width 126 height 15
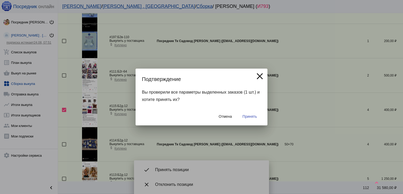
click at [248, 114] on button "Принять" at bounding box center [249, 116] width 23 height 9
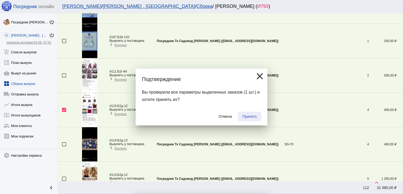
checkbox input "false"
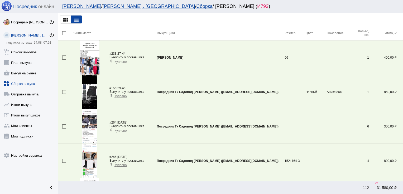
scroll to position [1277, 0]
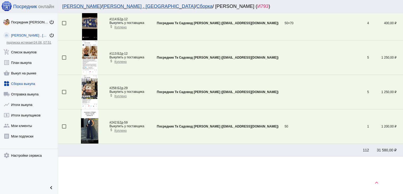
click at [64, 125] on div at bounding box center [64, 127] width 4 height 4
click at [64, 129] on input "checkbox" at bounding box center [64, 129] width 0 height 0
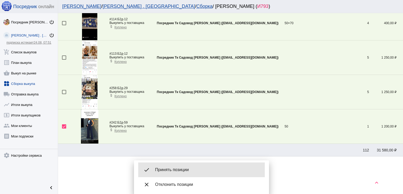
click at [177, 169] on span "Принять позиции" at bounding box center [207, 170] width 105 height 5
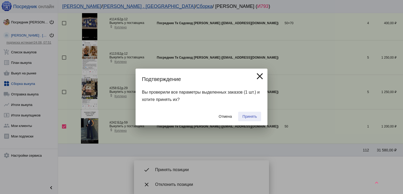
click at [249, 115] on span "Принять" at bounding box center [249, 117] width 14 height 4
checkbox input "false"
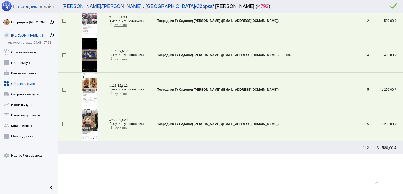
scroll to position [1242, 0]
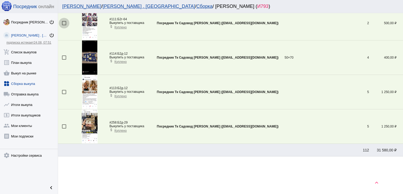
click at [64, 21] on div at bounding box center [64, 23] width 4 height 4
click at [64, 25] on input "checkbox" at bounding box center [64, 25] width 0 height 0
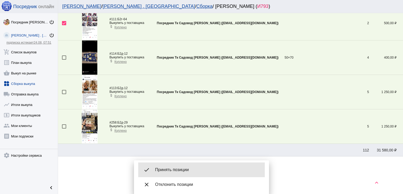
click at [179, 167] on div "done Принять позиции" at bounding box center [201, 170] width 126 height 15
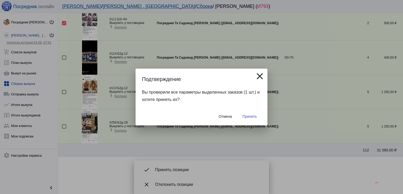
click at [248, 112] on button "Принять" at bounding box center [249, 116] width 23 height 9
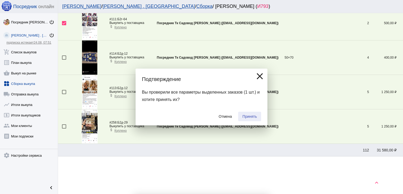
checkbox input "false"
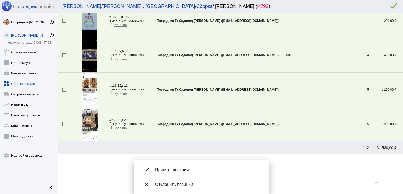
scroll to position [1208, 0]
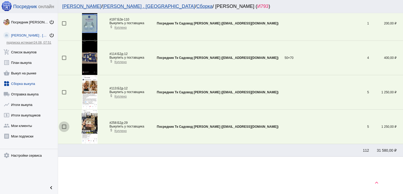
click at [63, 125] on div at bounding box center [64, 127] width 4 height 4
click at [64, 129] on input "checkbox" at bounding box center [64, 129] width 0 height 0
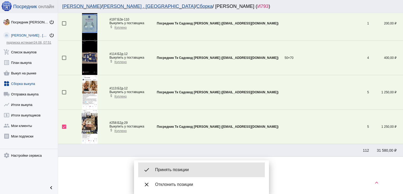
click at [178, 171] on span "Принять позиции" at bounding box center [207, 170] width 105 height 5
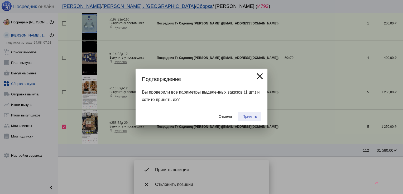
click at [248, 115] on span "Принять" at bounding box center [249, 117] width 14 height 4
checkbox input "false"
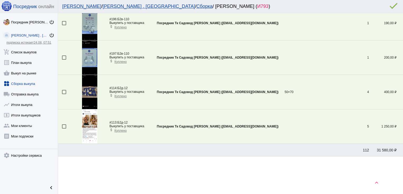
scroll to position [845, 0]
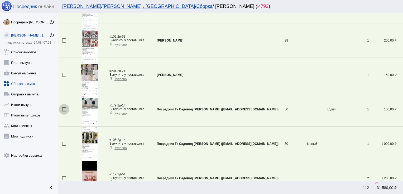
click at [63, 109] on div at bounding box center [64, 109] width 4 height 4
click at [64, 112] on input "checkbox" at bounding box center [64, 112] width 0 height 0
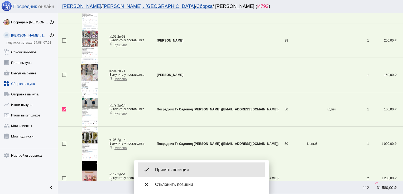
click at [180, 168] on span "Принять позиции" at bounding box center [207, 170] width 105 height 5
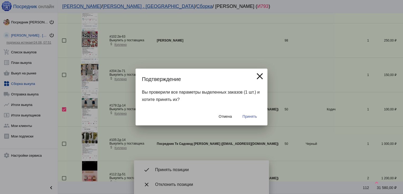
click at [254, 116] on span "Принять" at bounding box center [249, 117] width 14 height 4
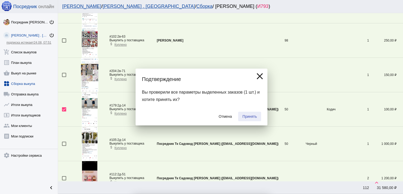
checkbox input "false"
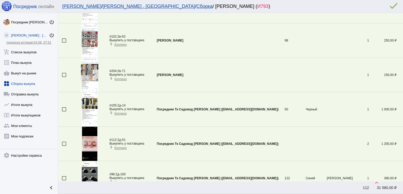
scroll to position [260, 0]
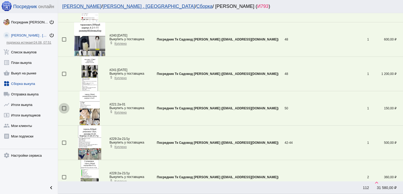
click at [63, 109] on div at bounding box center [64, 108] width 4 height 4
click at [64, 111] on input "checkbox" at bounding box center [64, 111] width 0 height 0
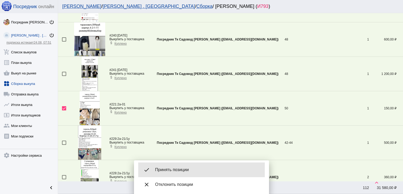
click at [178, 177] on div "done Принять позиции" at bounding box center [201, 170] width 126 height 15
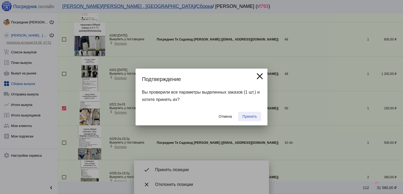
click at [248, 120] on button "Принять" at bounding box center [249, 116] width 23 height 9
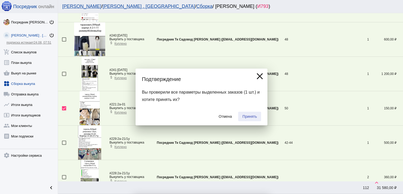
checkbox input "false"
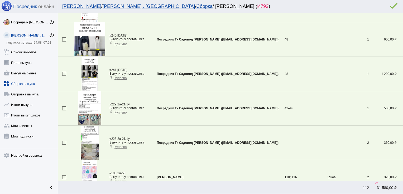
scroll to position [811, 0]
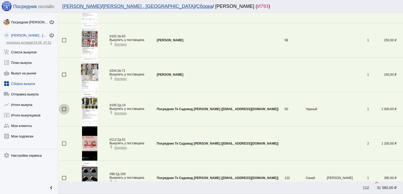
click at [64, 108] on div at bounding box center [64, 109] width 4 height 4
click at [64, 111] on input "checkbox" at bounding box center [64, 111] width 0 height 0
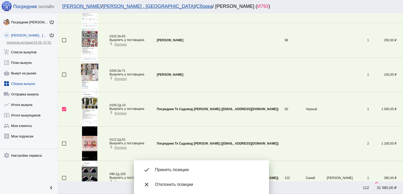
click at [181, 167] on div "done Принять позиции" at bounding box center [201, 170] width 126 height 15
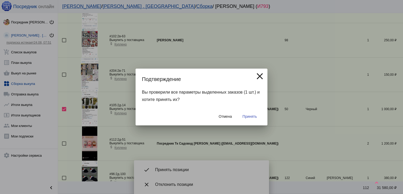
click at [253, 115] on span "Принять" at bounding box center [249, 117] width 14 height 4
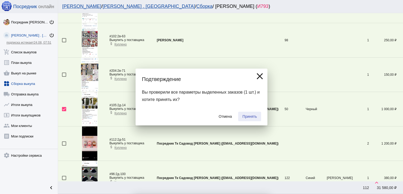
checkbox input "false"
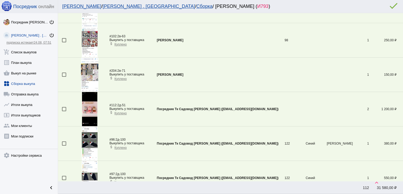
scroll to position [570, 0]
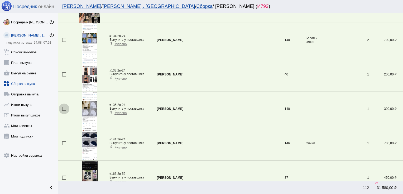
click at [65, 108] on div at bounding box center [64, 109] width 4 height 4
click at [64, 111] on input "checkbox" at bounding box center [64, 111] width 0 height 0
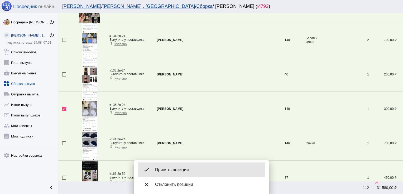
click at [184, 164] on div "done Принять позиции" at bounding box center [201, 170] width 126 height 15
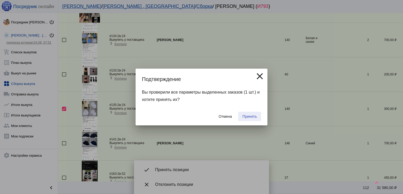
click at [245, 118] on span "Принять" at bounding box center [249, 117] width 14 height 4
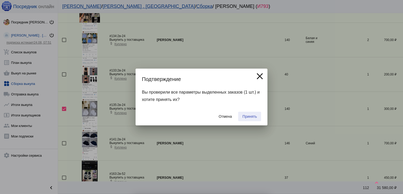
checkbox input "false"
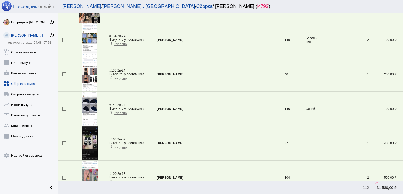
click at [65, 75] on div at bounding box center [64, 74] width 4 height 4
click at [64, 77] on input "checkbox" at bounding box center [64, 77] width 0 height 0
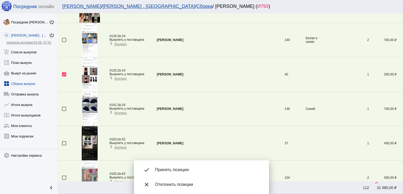
click at [87, 77] on img at bounding box center [90, 74] width 16 height 34
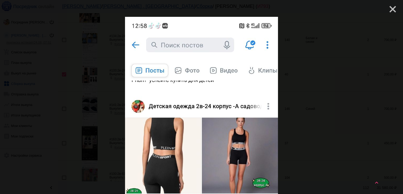
click at [387, 8] on mat-icon "close" at bounding box center [390, 7] width 6 height 6
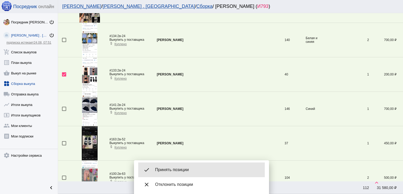
click at [173, 168] on span "Принять позиции" at bounding box center [207, 170] width 105 height 5
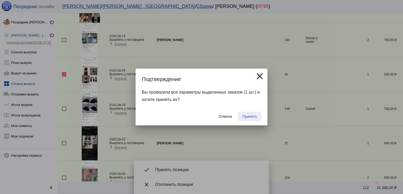
click at [252, 116] on span "Принять" at bounding box center [249, 117] width 14 height 4
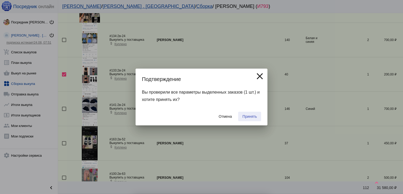
checkbox input "false"
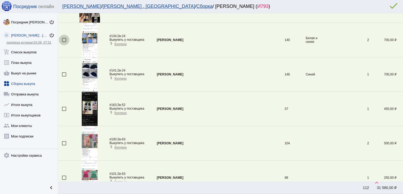
click at [62, 38] on div at bounding box center [64, 40] width 4 height 4
click at [64, 42] on input "checkbox" at bounding box center [64, 42] width 0 height 0
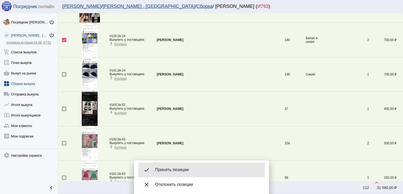
click at [181, 165] on div "done Принять позиции" at bounding box center [201, 170] width 126 height 15
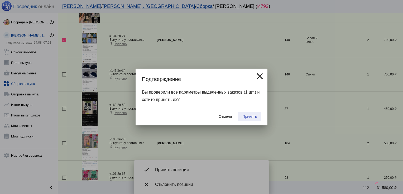
click at [254, 117] on span "Принять" at bounding box center [249, 117] width 14 height 4
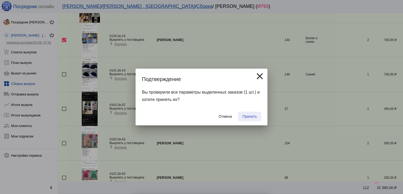
checkbox input "false"
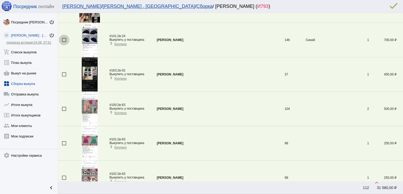
click at [64, 40] on div at bounding box center [64, 40] width 4 height 4
click at [64, 42] on input "checkbox" at bounding box center [64, 42] width 0 height 0
checkbox input "true"
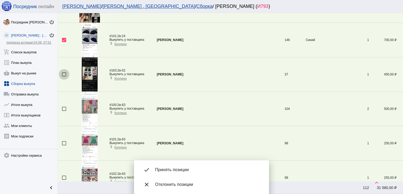
click at [63, 74] on div at bounding box center [64, 74] width 4 height 4
click at [64, 77] on input "checkbox" at bounding box center [64, 77] width 0 height 0
checkbox input "true"
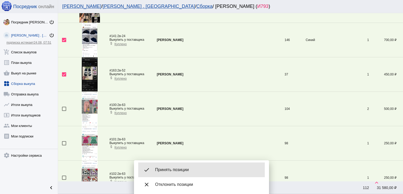
click at [182, 169] on span "Принять позиции" at bounding box center [207, 170] width 105 height 5
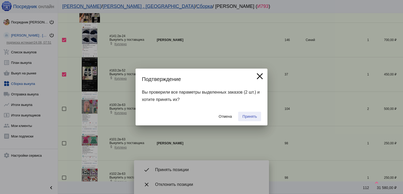
click at [247, 116] on span "Принять" at bounding box center [249, 117] width 14 height 4
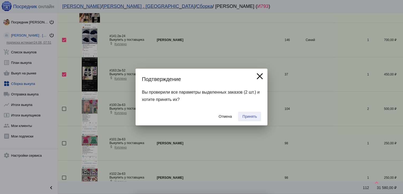
checkbox input "false"
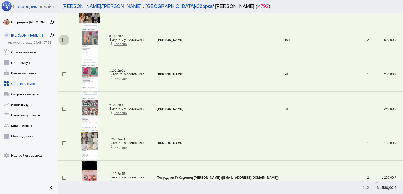
click at [62, 40] on div at bounding box center [64, 40] width 4 height 4
click at [64, 42] on input "checkbox" at bounding box center [64, 42] width 0 height 0
checkbox input "true"
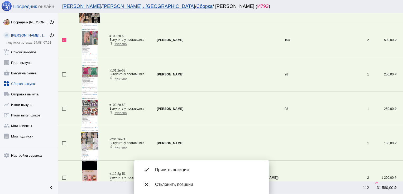
click at [64, 75] on div at bounding box center [64, 74] width 4 height 4
click at [64, 77] on input "checkbox" at bounding box center [64, 77] width 0 height 0
checkbox input "true"
click at [65, 108] on div at bounding box center [64, 109] width 4 height 4
click at [64, 111] on input "checkbox" at bounding box center [64, 111] width 0 height 0
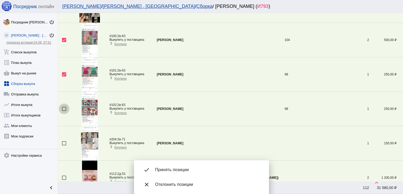
checkbox input "true"
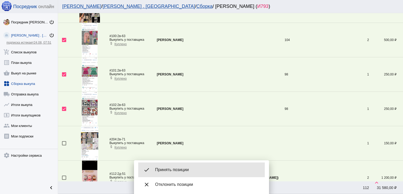
click at [181, 168] on span "Принять позиции" at bounding box center [207, 170] width 105 height 5
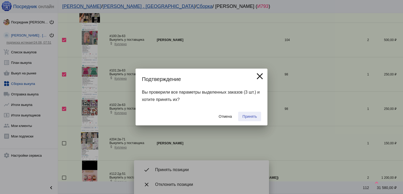
click at [251, 117] on span "Принять" at bounding box center [249, 117] width 14 height 4
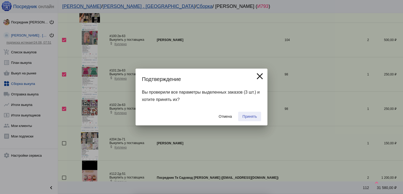
checkbox input "false"
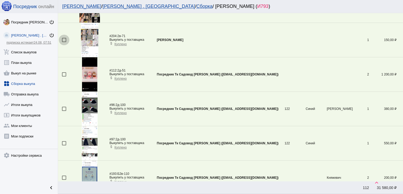
click at [64, 39] on div at bounding box center [64, 40] width 4 height 4
click at [64, 42] on input "checkbox" at bounding box center [64, 42] width 0 height 0
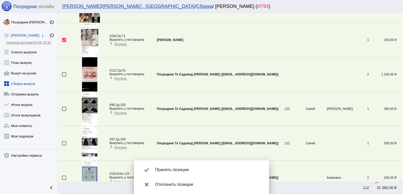
click at [179, 171] on span "Принять позиции" at bounding box center [207, 170] width 105 height 5
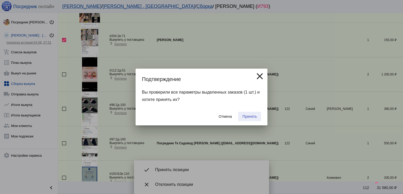
click at [251, 116] on span "Принять" at bounding box center [249, 117] width 14 height 4
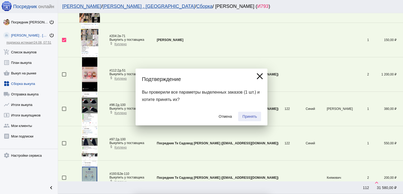
checkbox input "false"
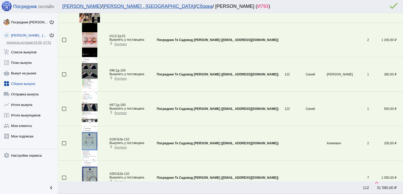
scroll to position [329, 0]
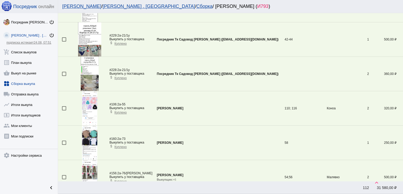
click at [64, 108] on div at bounding box center [64, 108] width 4 height 4
click at [64, 111] on input "checkbox" at bounding box center [64, 111] width 0 height 0
checkbox input "true"
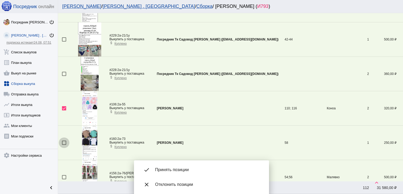
click at [64, 142] on div at bounding box center [64, 143] width 4 height 4
click at [64, 145] on input "checkbox" at bounding box center [64, 145] width 0 height 0
checkbox input "true"
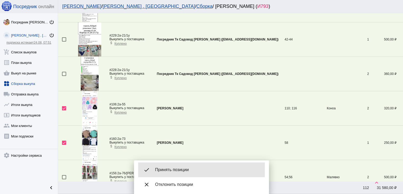
click at [188, 168] on span "Принять позиции" at bounding box center [207, 170] width 105 height 5
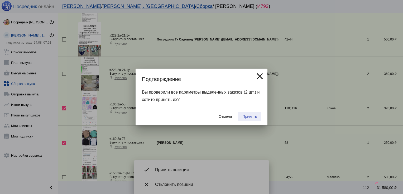
click at [251, 116] on span "Принять" at bounding box center [249, 117] width 14 height 4
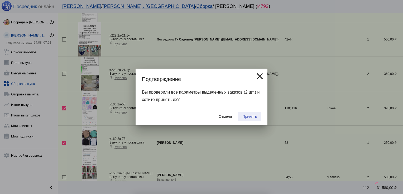
checkbox input "false"
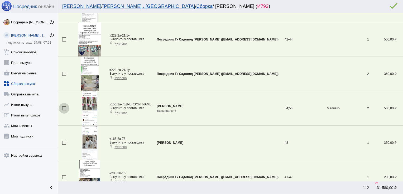
click at [64, 108] on div at bounding box center [64, 108] width 4 height 4
click at [64, 111] on input "checkbox" at bounding box center [64, 111] width 0 height 0
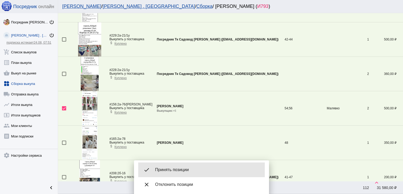
click at [174, 166] on div "done Принять позиции" at bounding box center [201, 170] width 126 height 15
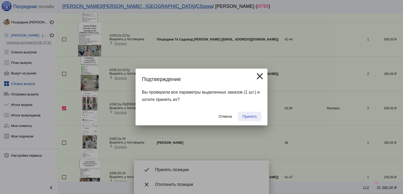
click at [253, 116] on span "Принять" at bounding box center [249, 117] width 14 height 4
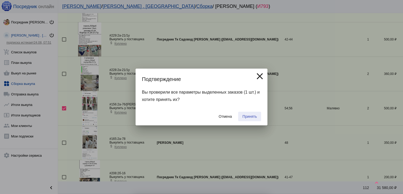
checkbox input "false"
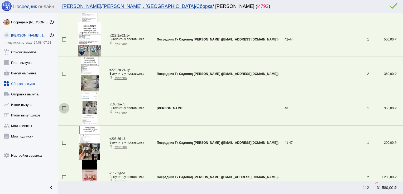
click at [63, 107] on div at bounding box center [64, 108] width 4 height 4
click at [64, 111] on input "checkbox" at bounding box center [64, 111] width 0 height 0
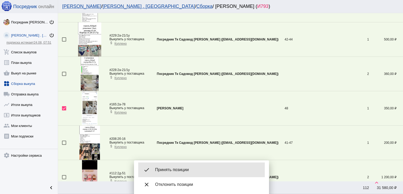
click at [188, 164] on div "done Принять позиции" at bounding box center [201, 170] width 126 height 15
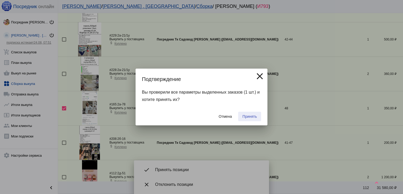
click at [251, 114] on button "Принять" at bounding box center [249, 116] width 23 height 9
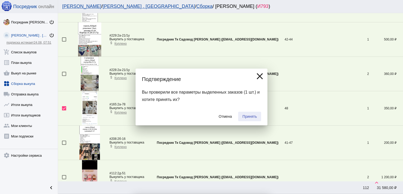
checkbox input "false"
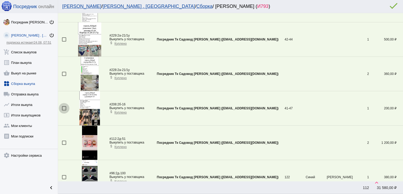
click at [63, 106] on div at bounding box center [64, 108] width 4 height 4
click at [64, 111] on input "checkbox" at bounding box center [64, 111] width 0 height 0
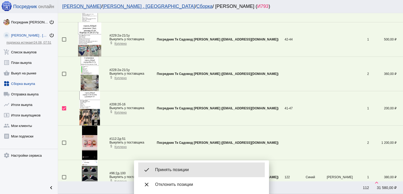
click at [175, 168] on span "Принять позиции" at bounding box center [207, 170] width 105 height 5
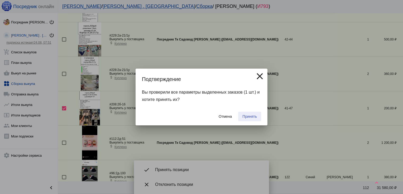
click at [249, 115] on span "Принять" at bounding box center [249, 117] width 14 height 4
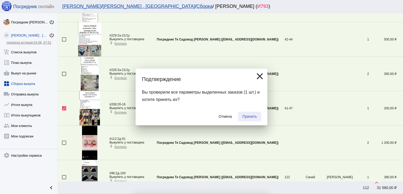
checkbox input "false"
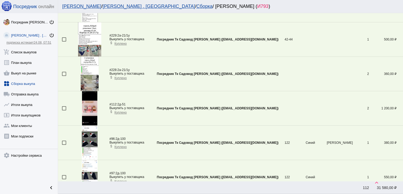
scroll to position [225, 0]
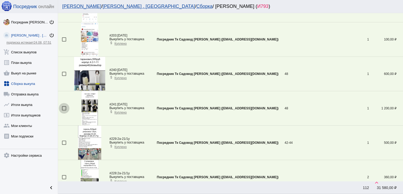
click at [63, 106] on div at bounding box center [64, 108] width 4 height 4
click at [64, 111] on input "checkbox" at bounding box center [64, 111] width 0 height 0
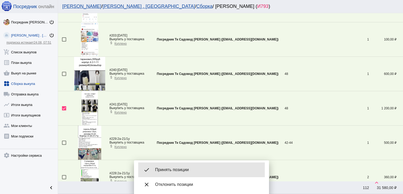
click at [177, 168] on span "Принять позиции" at bounding box center [207, 170] width 105 height 5
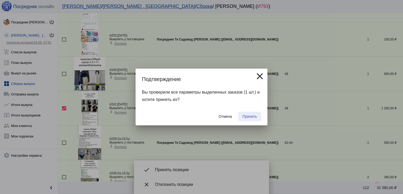
click at [249, 117] on span "Принять" at bounding box center [249, 117] width 14 height 4
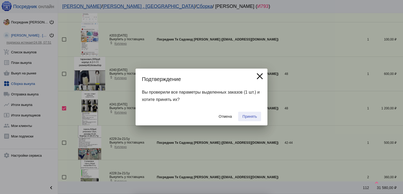
checkbox input "false"
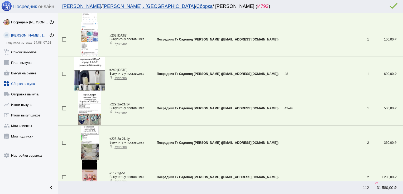
scroll to position [329, 0]
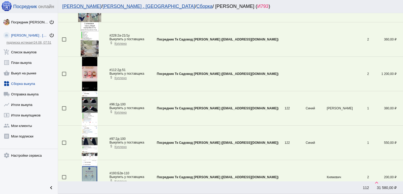
click at [63, 107] on div at bounding box center [64, 108] width 4 height 4
click at [64, 111] on input "checkbox" at bounding box center [64, 111] width 0 height 0
checkbox input "true"
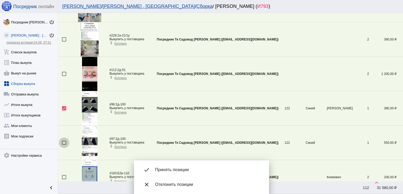
click at [64, 143] on div at bounding box center [64, 143] width 4 height 4
click at [64, 145] on input "checkbox" at bounding box center [64, 145] width 0 height 0
checkbox input "true"
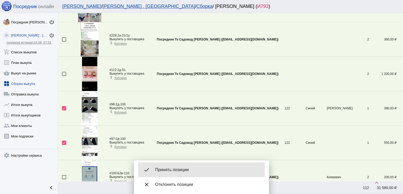
click at [168, 168] on span "Принять позиции" at bounding box center [207, 170] width 105 height 5
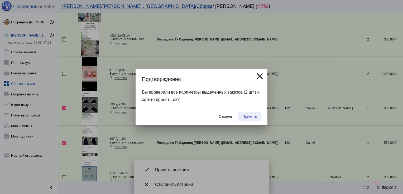
click at [252, 115] on span "Принять" at bounding box center [249, 117] width 14 height 4
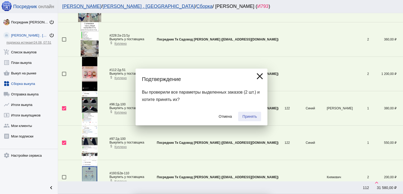
checkbox input "false"
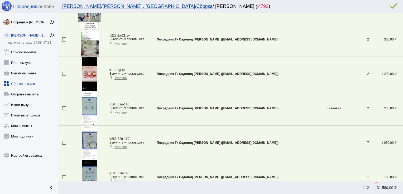
scroll to position [53, 0]
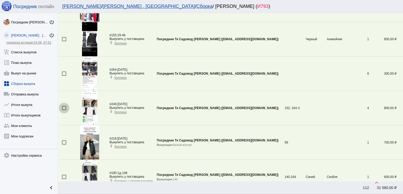
click at [63, 108] on div at bounding box center [64, 108] width 4 height 4
click at [64, 110] on input "checkbox" at bounding box center [64, 110] width 0 height 0
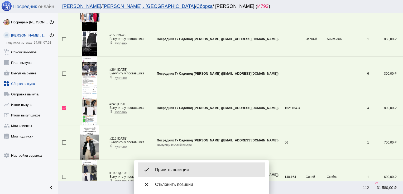
click at [189, 176] on div "done Принять позиции" at bounding box center [201, 170] width 126 height 15
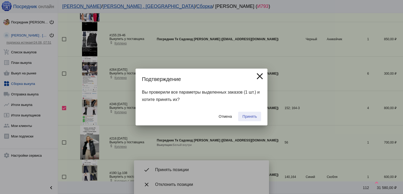
click at [250, 116] on span "Принять" at bounding box center [249, 117] width 14 height 4
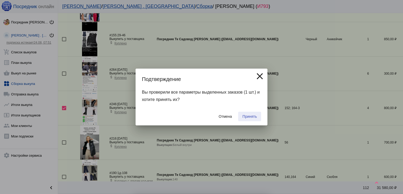
checkbox input "false"
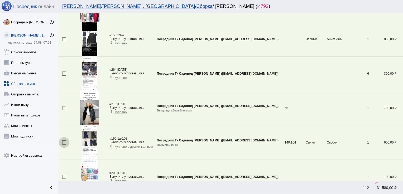
click at [65, 142] on div at bounding box center [64, 143] width 4 height 4
click at [64, 145] on input "checkbox" at bounding box center [64, 145] width 0 height 0
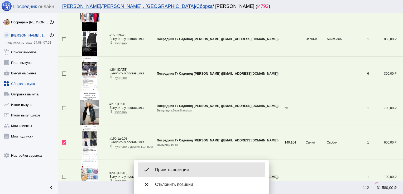
click at [171, 167] on div "done Принять позиции" at bounding box center [201, 170] width 126 height 15
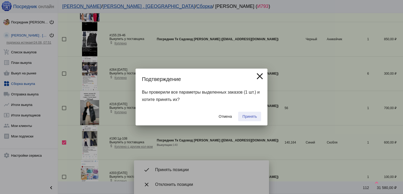
click at [249, 117] on span "Принять" at bounding box center [249, 117] width 14 height 4
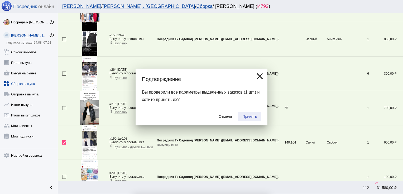
checkbox input "false"
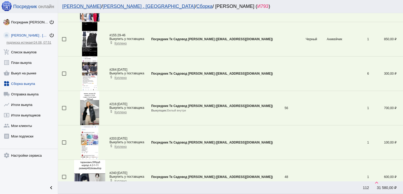
scroll to position [156, 0]
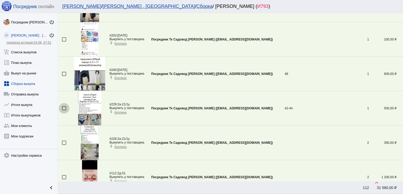
click at [64, 107] on div at bounding box center [64, 108] width 4 height 4
click at [64, 111] on input "checkbox" at bounding box center [64, 111] width 0 height 0
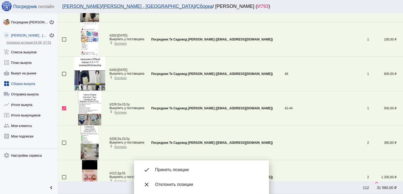
click at [181, 165] on div "done Принять позиции" at bounding box center [201, 170] width 126 height 15
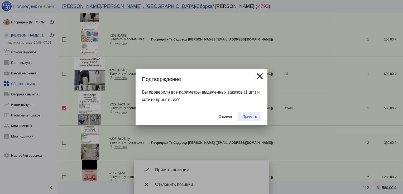
click at [258, 113] on button "Принять" at bounding box center [249, 116] width 23 height 9
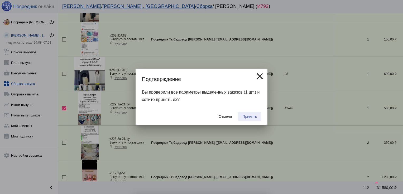
checkbox input "false"
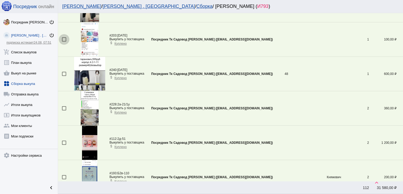
click at [63, 40] on div at bounding box center [64, 39] width 4 height 4
click at [64, 42] on input "checkbox" at bounding box center [64, 42] width 0 height 0
checkbox input "true"
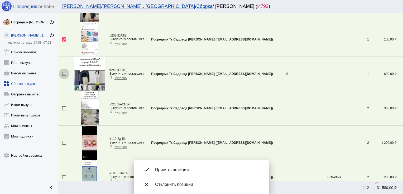
click at [63, 75] on div at bounding box center [64, 74] width 4 height 4
click at [64, 76] on input "checkbox" at bounding box center [64, 76] width 0 height 0
checkbox input "true"
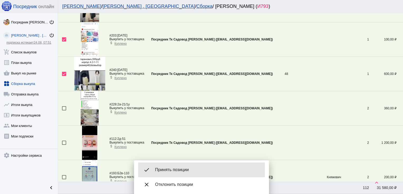
click at [175, 172] on span "Принять позиции" at bounding box center [207, 170] width 105 height 5
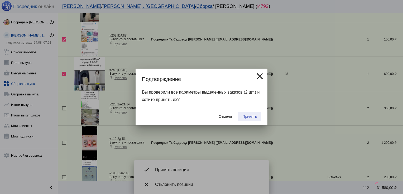
click at [255, 115] on span "Принять" at bounding box center [249, 117] width 14 height 4
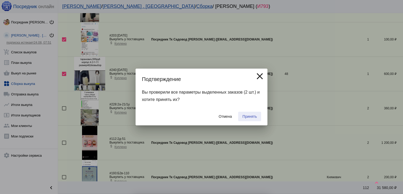
checkbox input "false"
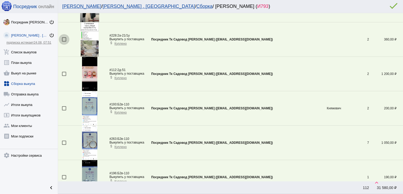
click at [63, 39] on div at bounding box center [64, 39] width 4 height 4
click at [64, 42] on input "checkbox" at bounding box center [64, 42] width 0 height 0
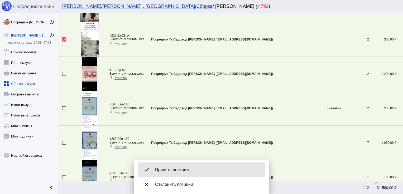
click at [172, 166] on div "done Принять позиции" at bounding box center [201, 170] width 126 height 15
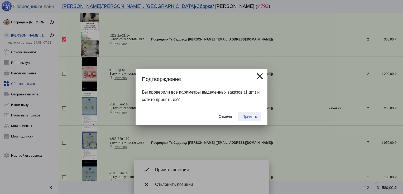
click at [244, 115] on span "Принять" at bounding box center [249, 117] width 14 height 4
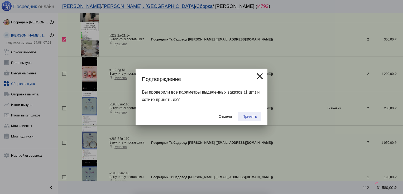
checkbox input "false"
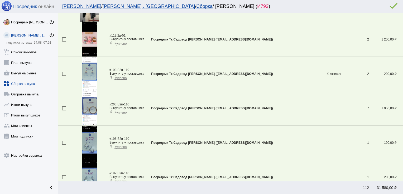
scroll to position [18, 0]
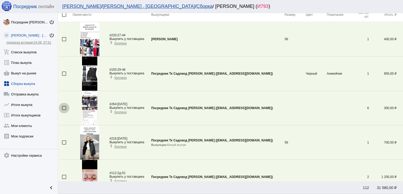
click at [65, 106] on div at bounding box center [64, 108] width 4 height 4
click at [64, 110] on input "checkbox" at bounding box center [64, 110] width 0 height 0
checkbox input "true"
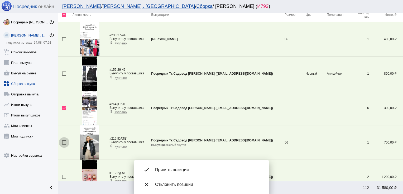
click at [63, 143] on div at bounding box center [64, 143] width 4 height 4
click at [64, 145] on input "checkbox" at bounding box center [64, 145] width 0 height 0
checkbox input "true"
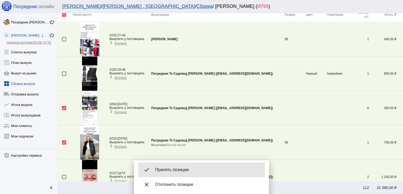
click at [179, 169] on span "Принять позиции" at bounding box center [207, 170] width 105 height 5
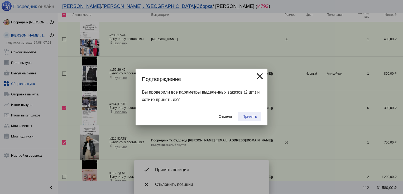
click at [249, 115] on span "Принять" at bounding box center [249, 117] width 14 height 4
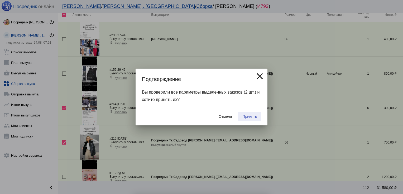
checkbox input "false"
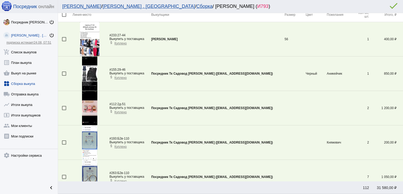
click at [64, 73] on div at bounding box center [64, 74] width 4 height 4
click at [64, 76] on input "checkbox" at bounding box center [64, 76] width 0 height 0
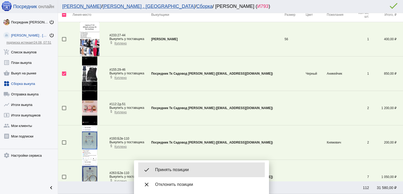
click at [172, 167] on div "done Принять позиции" at bounding box center [201, 170] width 126 height 15
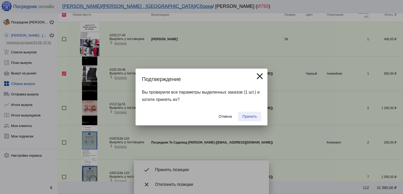
click at [246, 116] on span "Принять" at bounding box center [249, 117] width 14 height 4
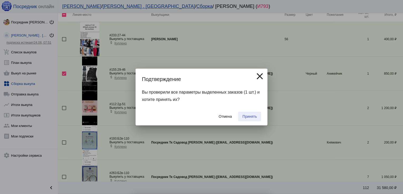
checkbox input "false"
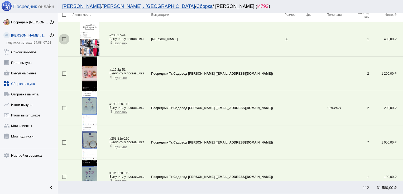
click at [63, 40] on div at bounding box center [64, 39] width 4 height 4
click at [64, 41] on input "checkbox" at bounding box center [64, 41] width 0 height 0
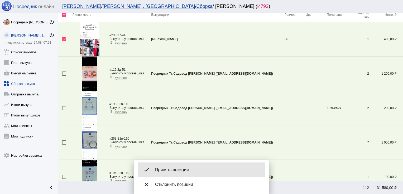
click at [184, 164] on div "done Принять позиции" at bounding box center [201, 170] width 126 height 15
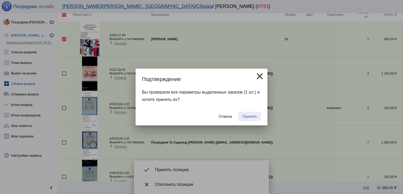
click at [249, 115] on span "Принять" at bounding box center [249, 117] width 14 height 4
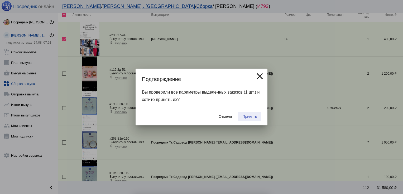
checkbox input "false"
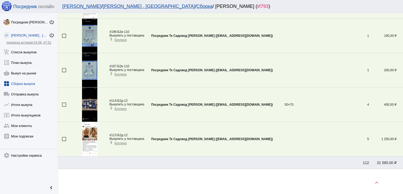
scroll to position [127, 0]
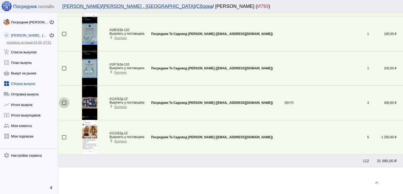
click at [63, 102] on div at bounding box center [64, 103] width 4 height 4
click at [64, 105] on input "checkbox" at bounding box center [64, 105] width 0 height 0
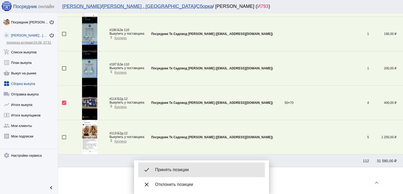
click at [178, 167] on div "done Принять позиции" at bounding box center [201, 170] width 126 height 15
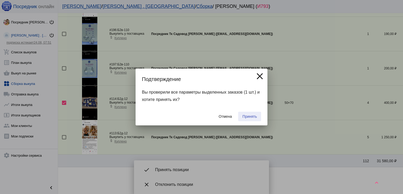
click at [253, 117] on span "Принять" at bounding box center [249, 117] width 14 height 4
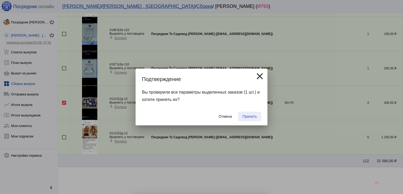
checkbox input "false"
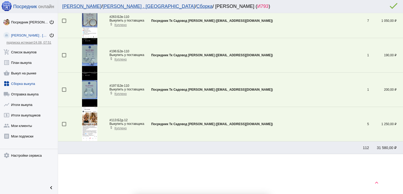
scroll to position [105, 0]
click at [85, 122] on img at bounding box center [90, 125] width 16 height 34
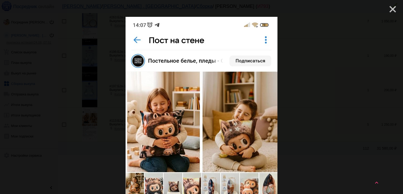
click at [387, 10] on mat-icon "close" at bounding box center [390, 7] width 6 height 6
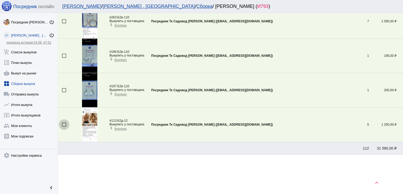
click at [63, 124] on div at bounding box center [64, 125] width 4 height 4
click at [64, 127] on input "checkbox" at bounding box center [64, 127] width 0 height 0
checkbox input "true"
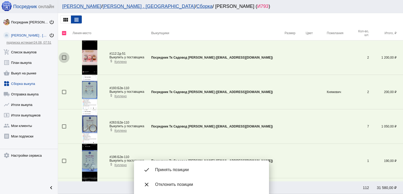
click at [62, 57] on div at bounding box center [64, 58] width 4 height 4
click at [64, 60] on input "checkbox" at bounding box center [64, 60] width 0 height 0
click at [172, 168] on span "Принять позиции" at bounding box center [207, 170] width 105 height 5
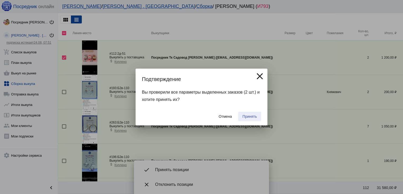
click at [253, 112] on button "Принять" at bounding box center [249, 116] width 23 height 9
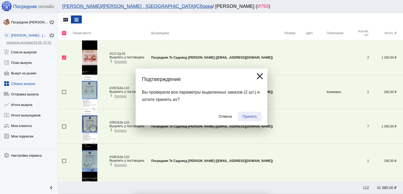
checkbox input "false"
